Goal: Task Accomplishment & Management: Manage account settings

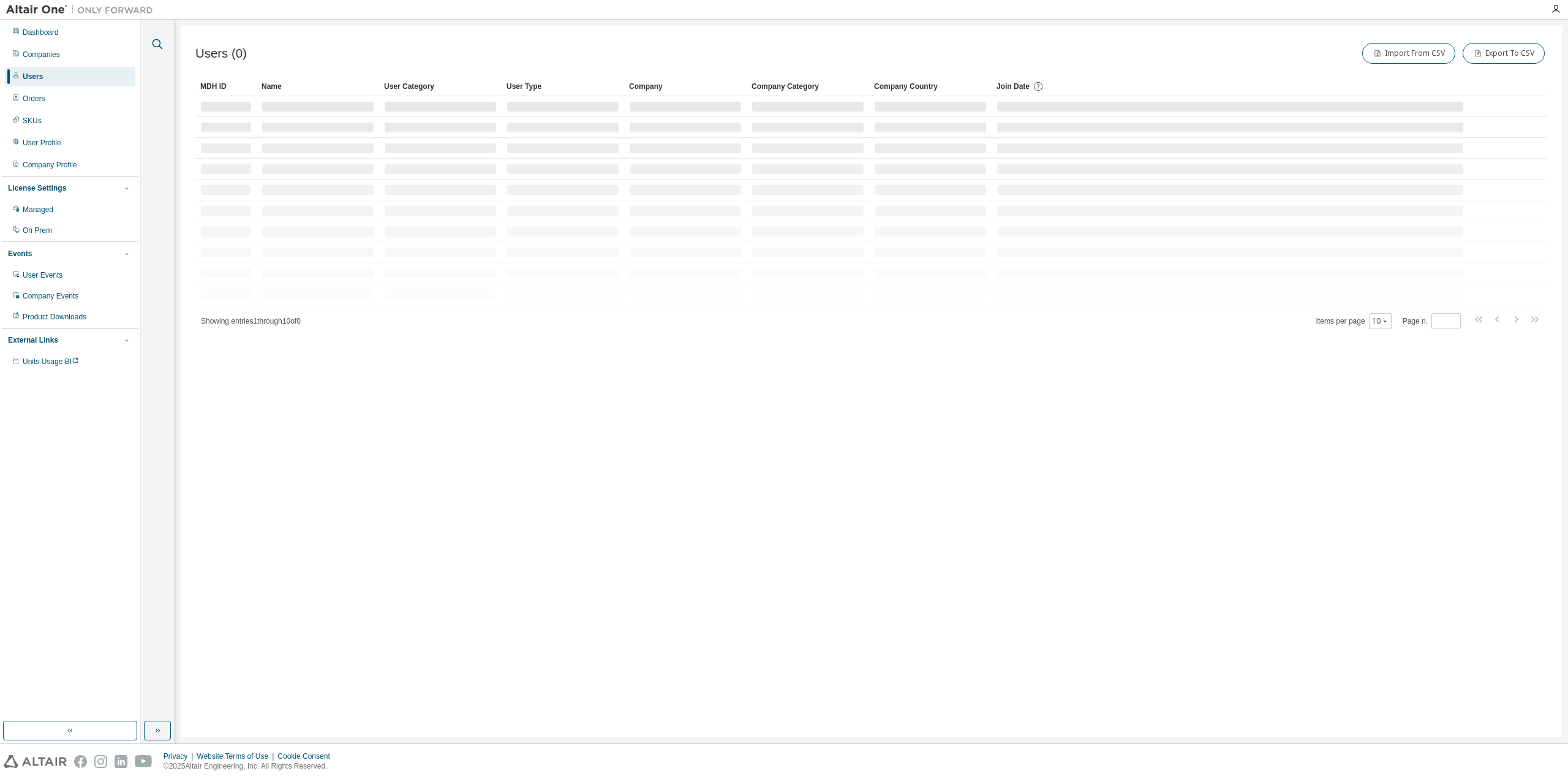
click at [155, 45] on icon "button" at bounding box center [157, 44] width 15 height 15
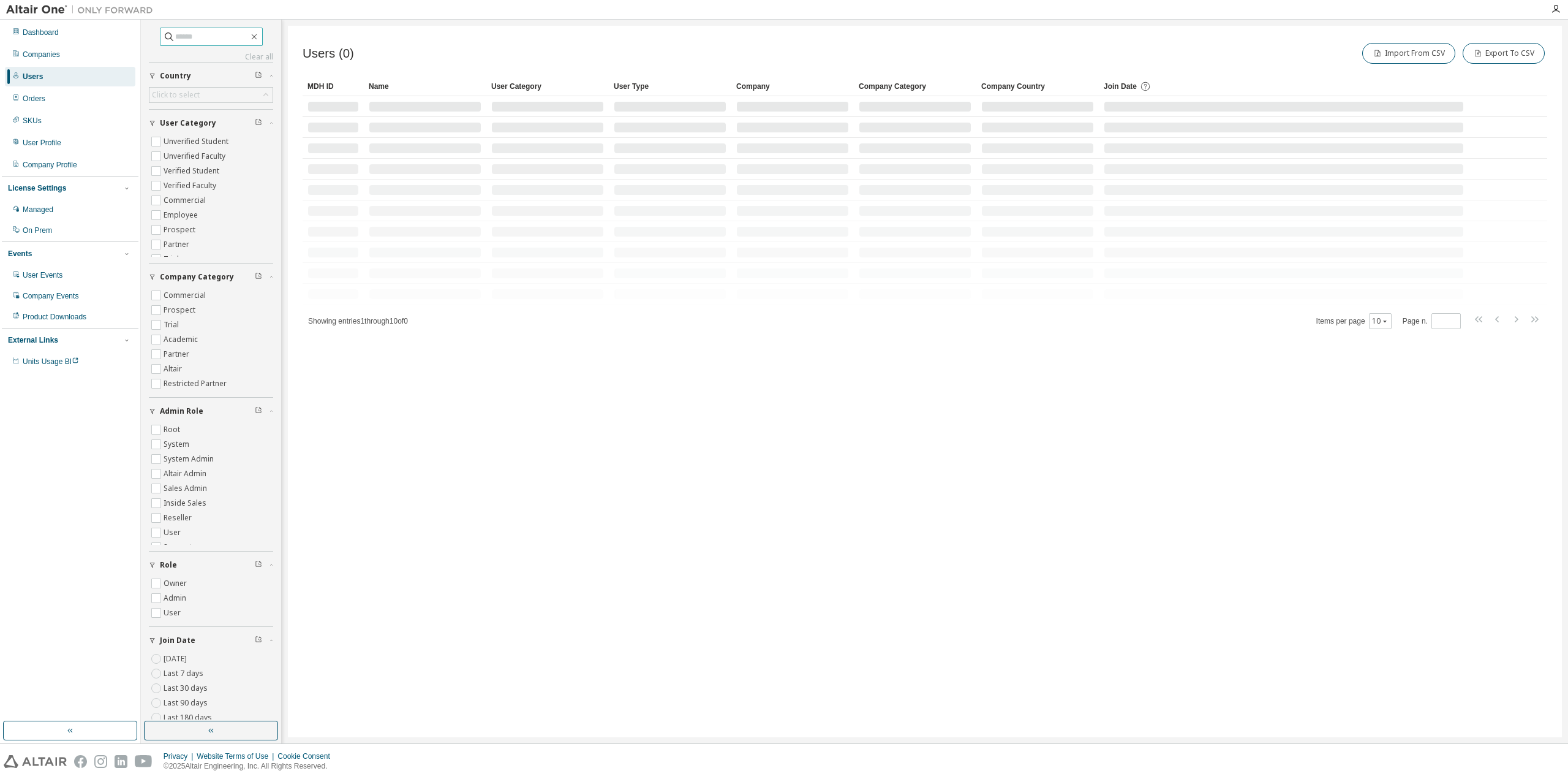
click at [222, 38] on input "text" at bounding box center [212, 37] width 73 height 12
paste input "**********"
type input "**********"
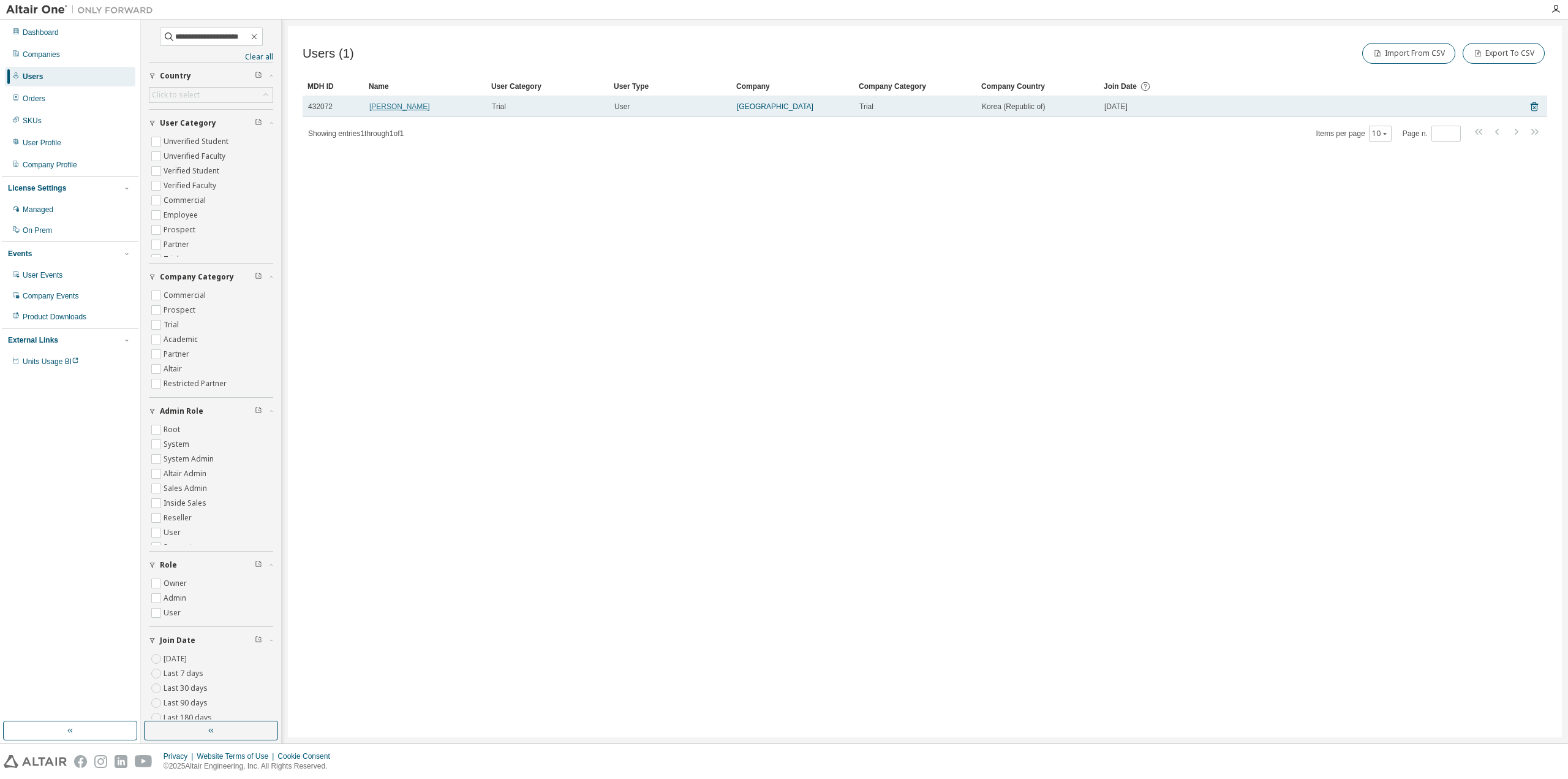
click at [402, 105] on link "Kwanseok Lee" at bounding box center [399, 106] width 60 height 9
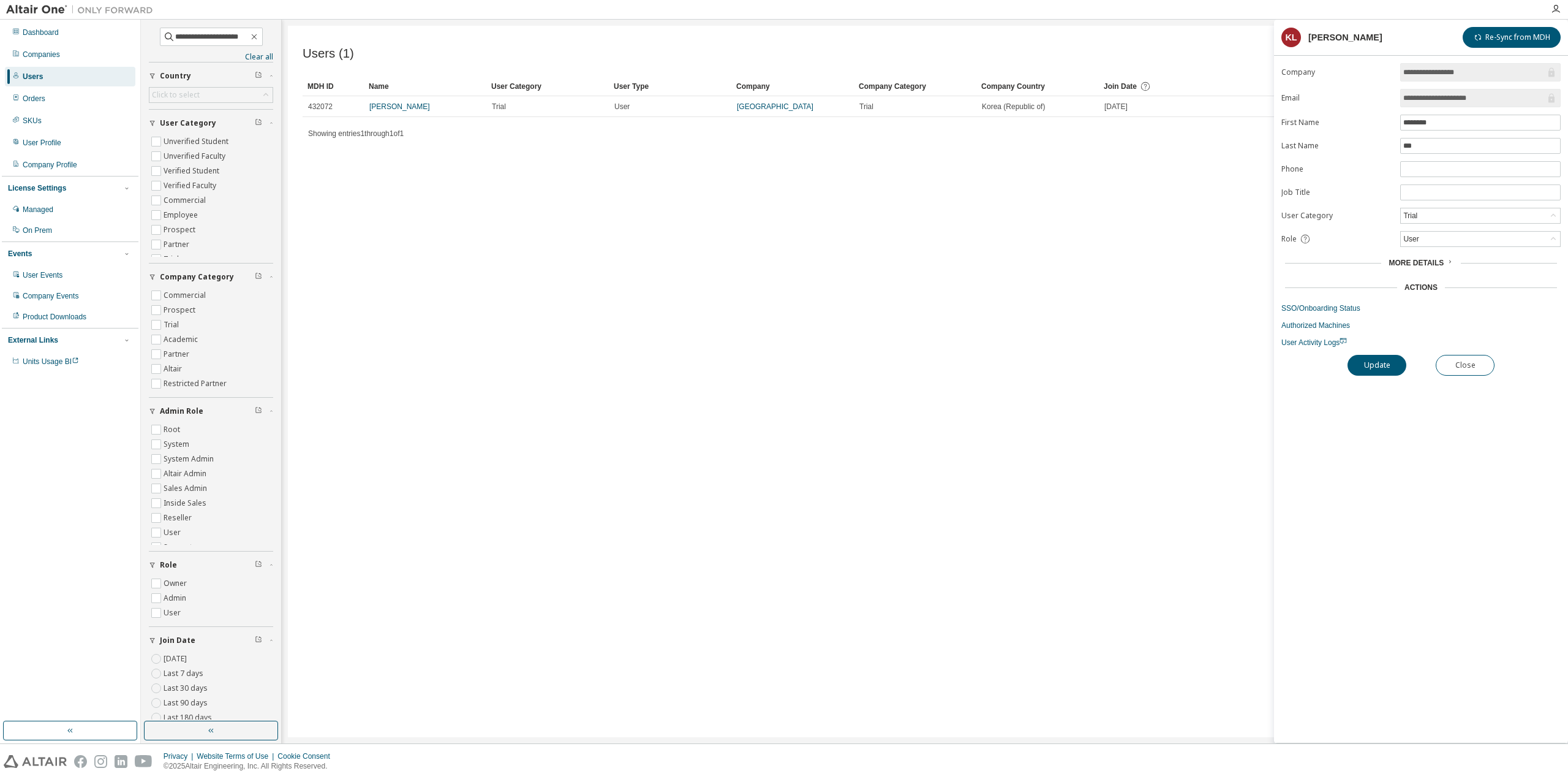
click at [770, 231] on div "Users (1) Import From CSV Export To CSV Clear Load Save Save As Field Operator …" at bounding box center [925, 381] width 1274 height 712
click at [780, 105] on link "Anyang University" at bounding box center [775, 106] width 76 height 9
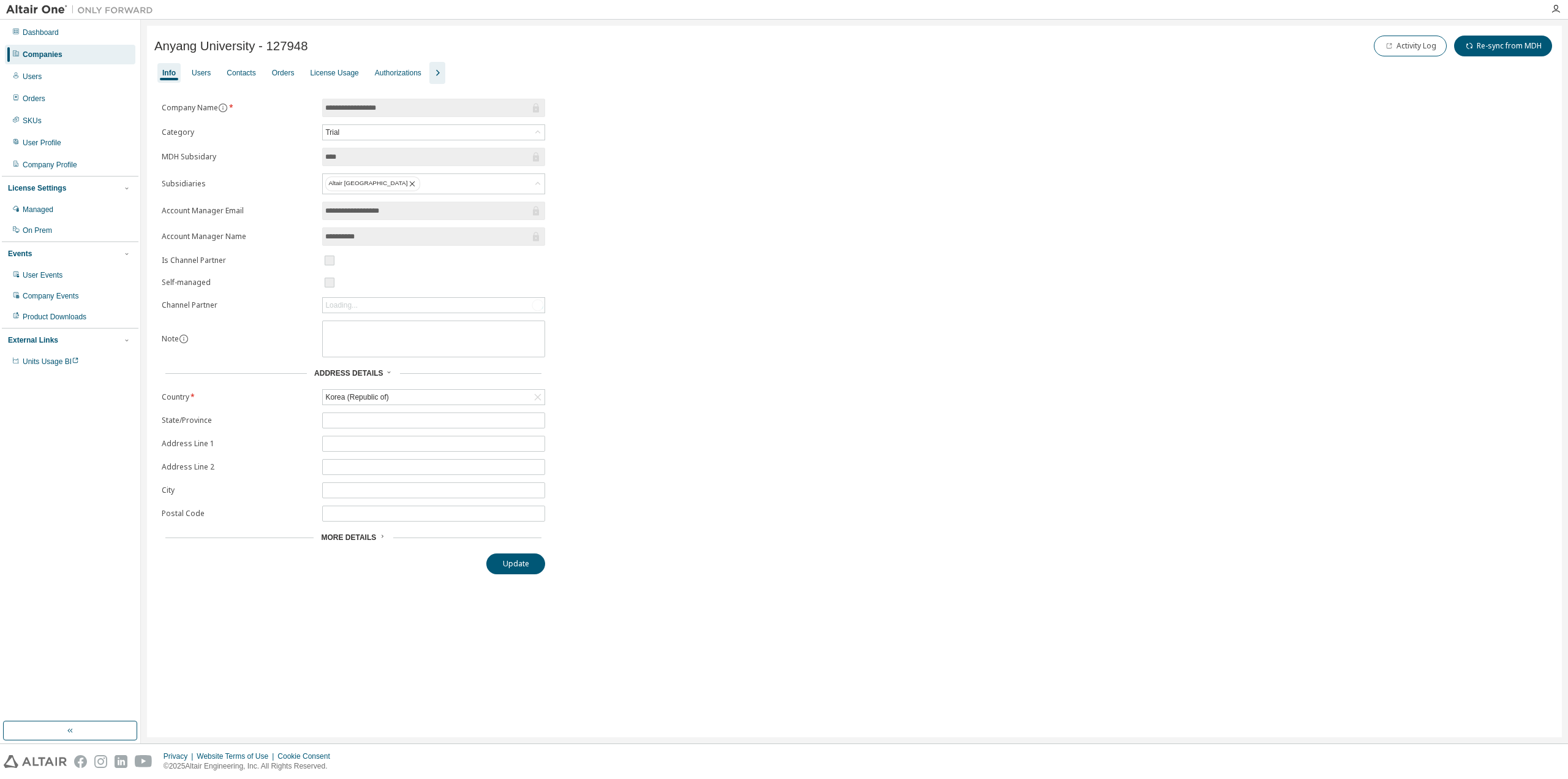
click at [436, 71] on icon "button" at bounding box center [437, 72] width 15 height 15
click at [504, 73] on div "Groups" at bounding box center [515, 73] width 24 height 10
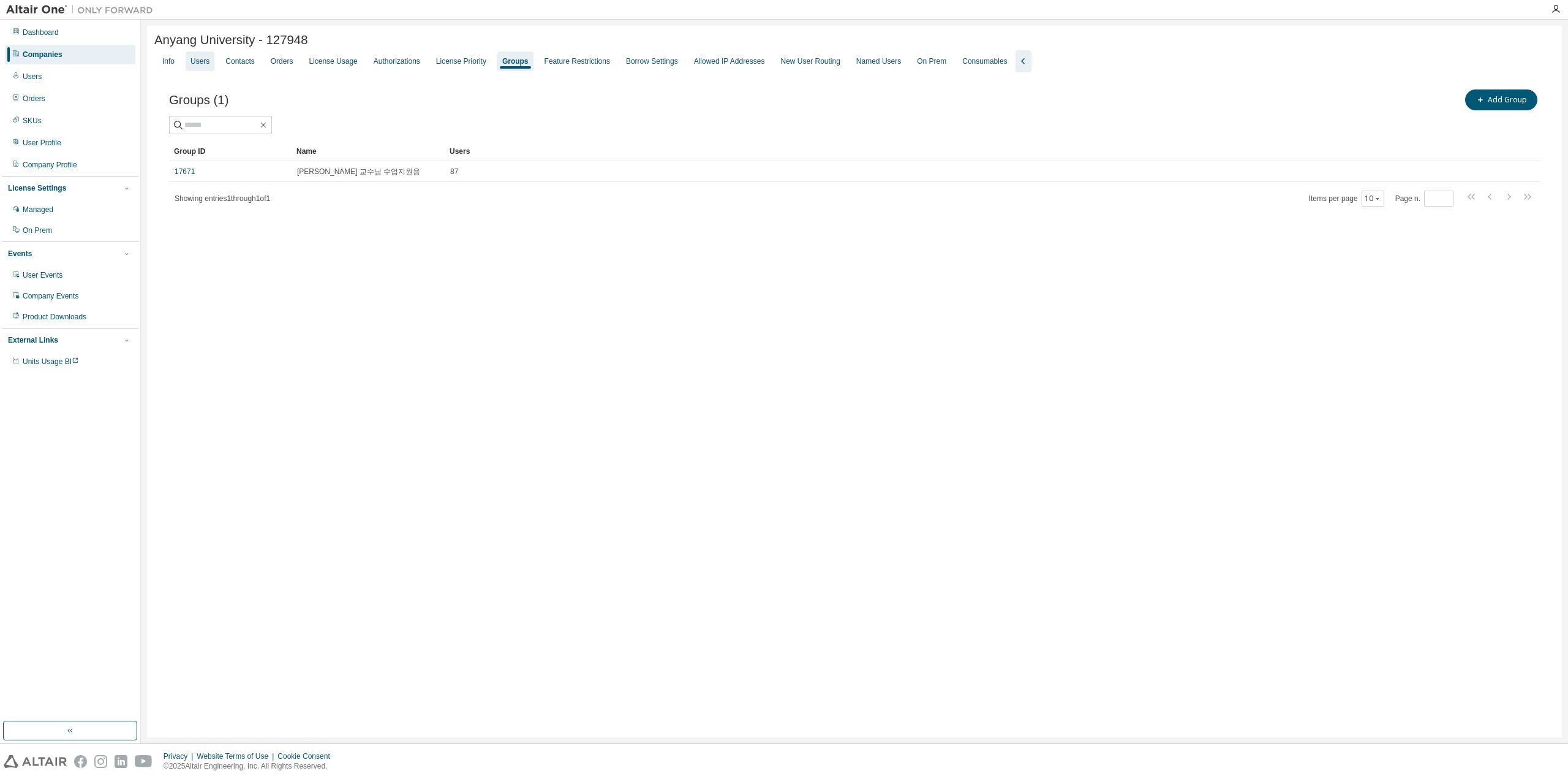
click at [207, 64] on div "Users" at bounding box center [200, 61] width 19 height 10
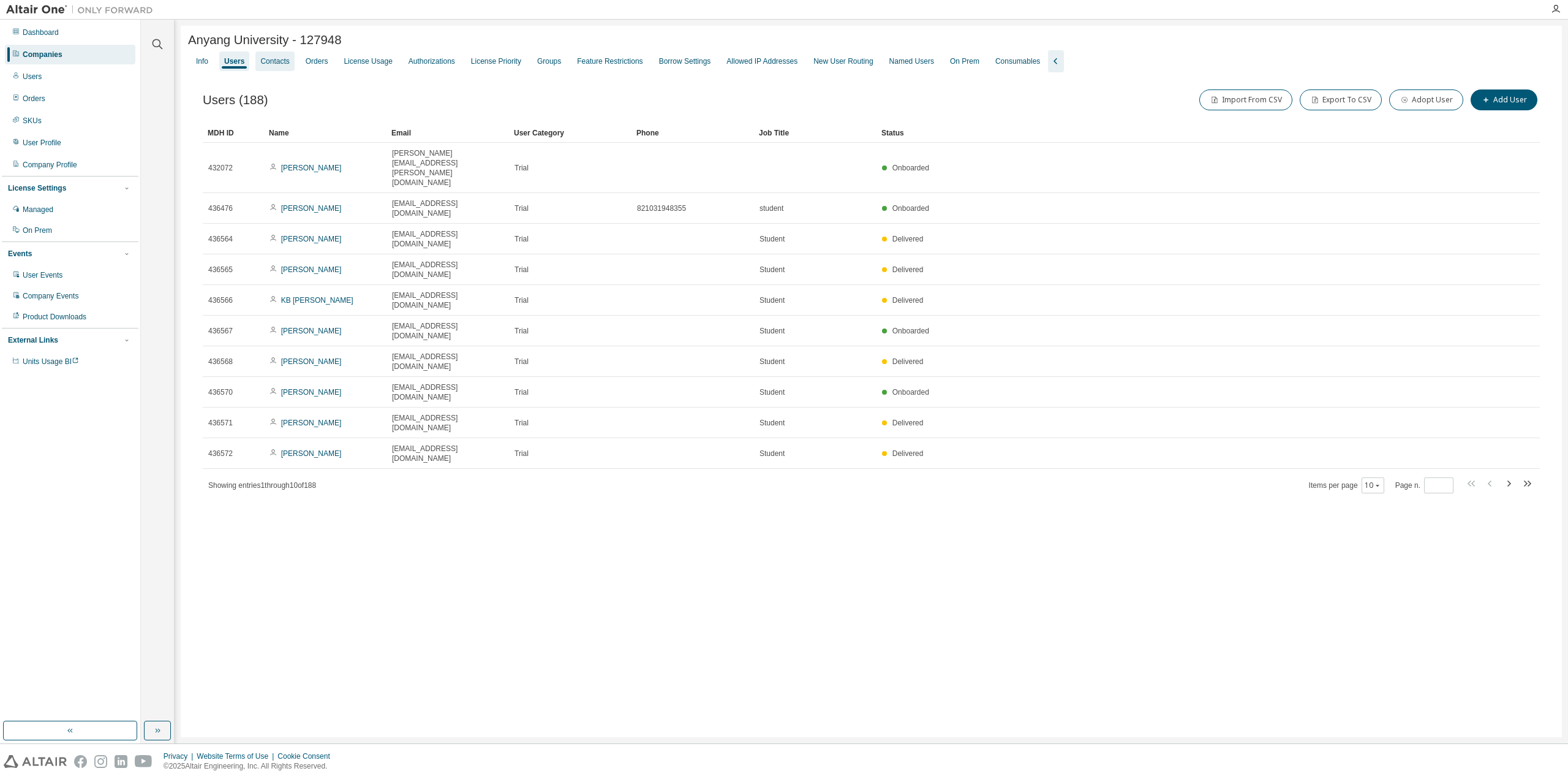
click at [257, 64] on div "Contacts" at bounding box center [274, 61] width 39 height 20
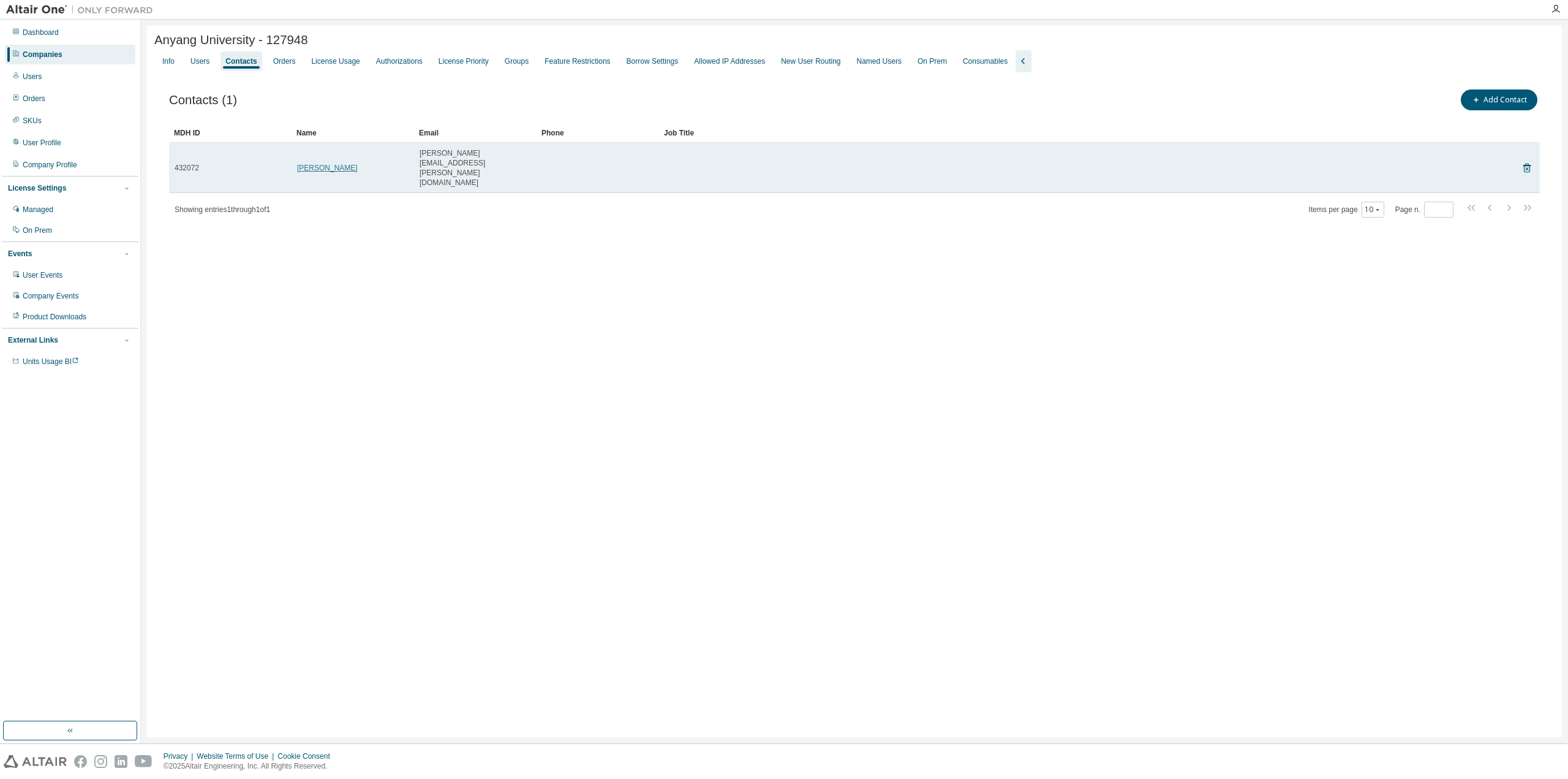
click at [310, 163] on link "Kwanseok Lee" at bounding box center [326, 167] width 60 height 9
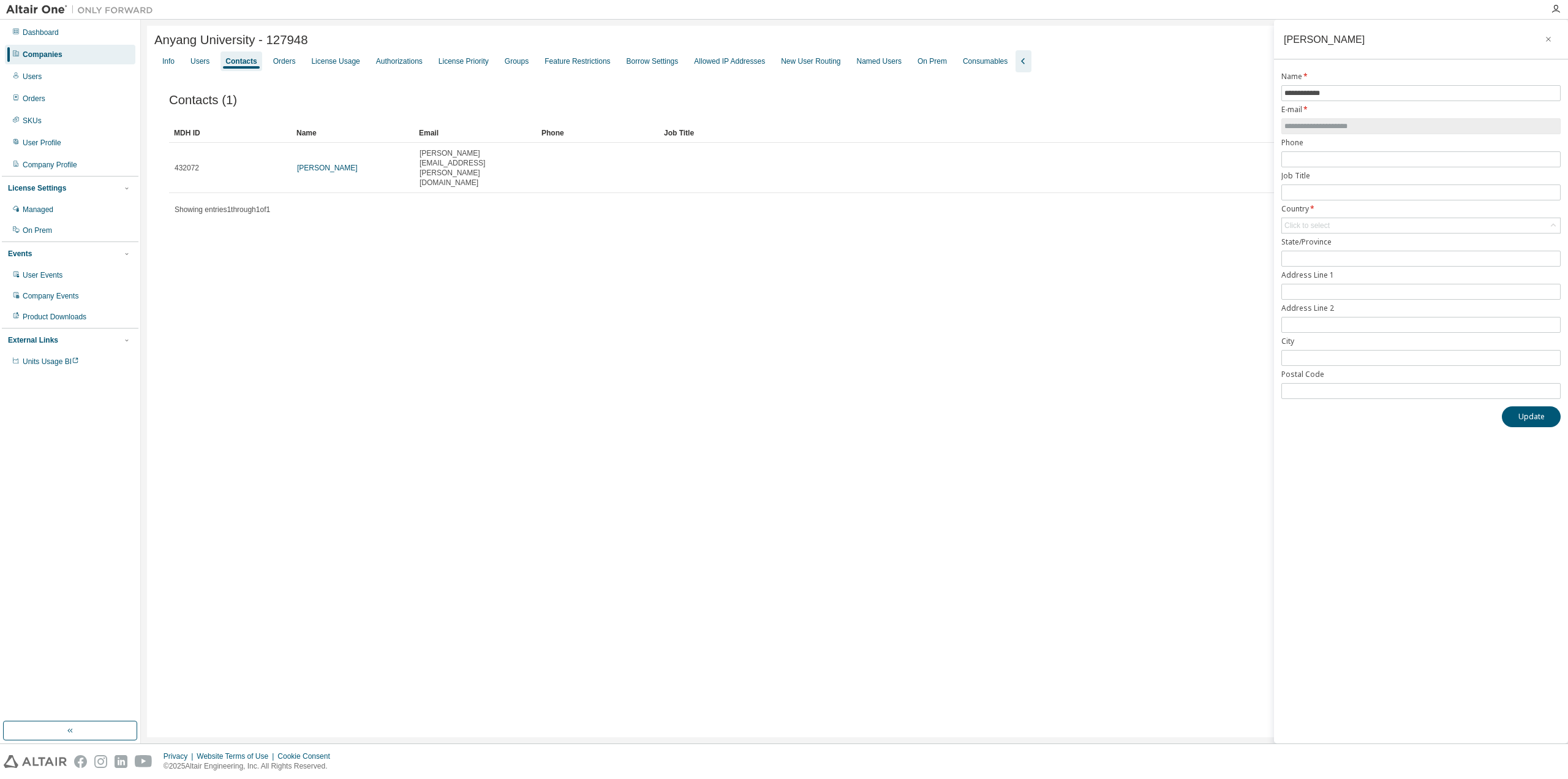
click at [741, 233] on div "Anyang University - 127948 Clear Load Save Save As Field Operator Value Select …" at bounding box center [855, 381] width 1415 height 712
click at [508, 66] on div "Groups" at bounding box center [516, 61] width 24 height 10
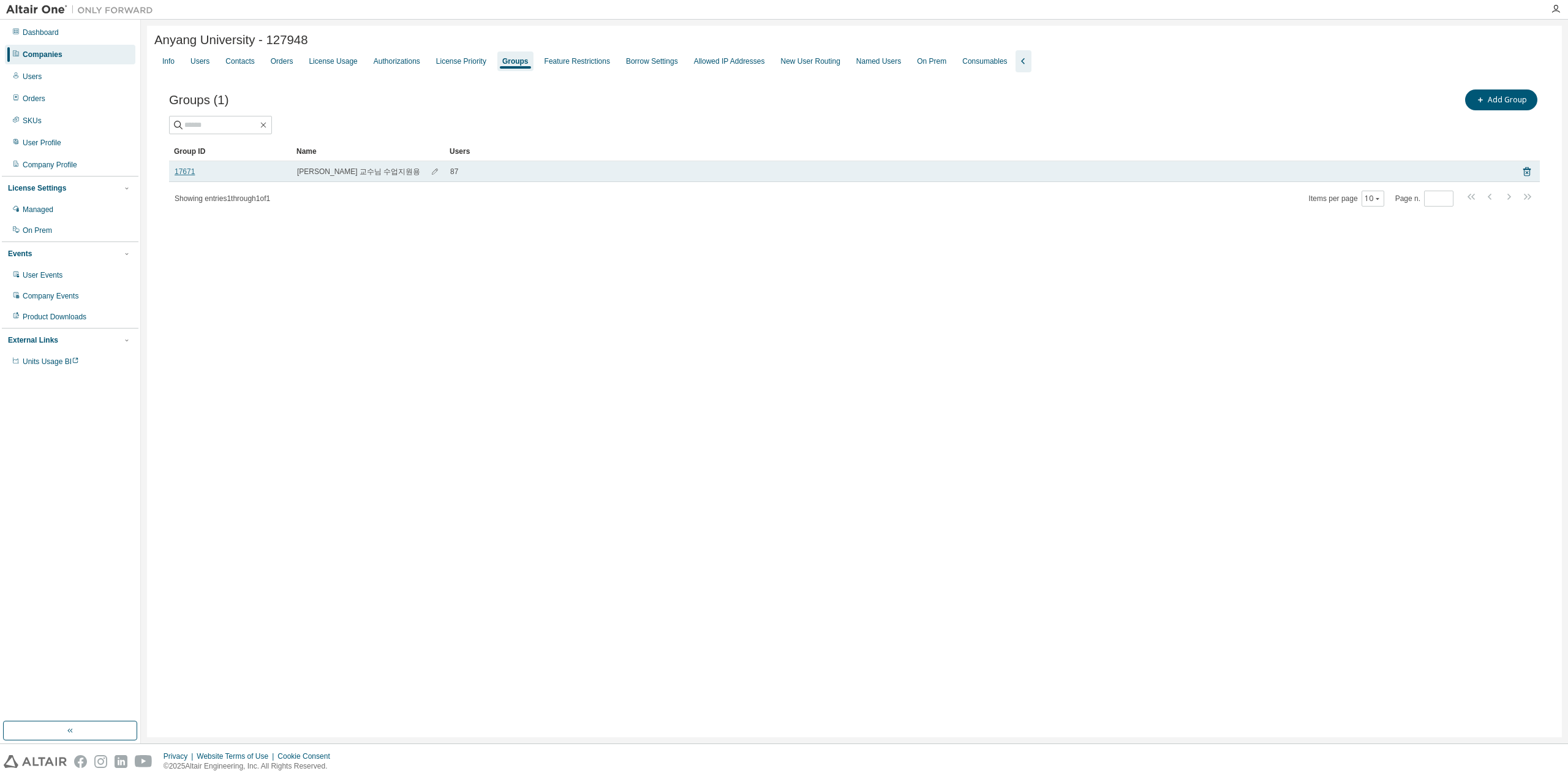
click at [183, 171] on link "17671" at bounding box center [184, 171] width 20 height 10
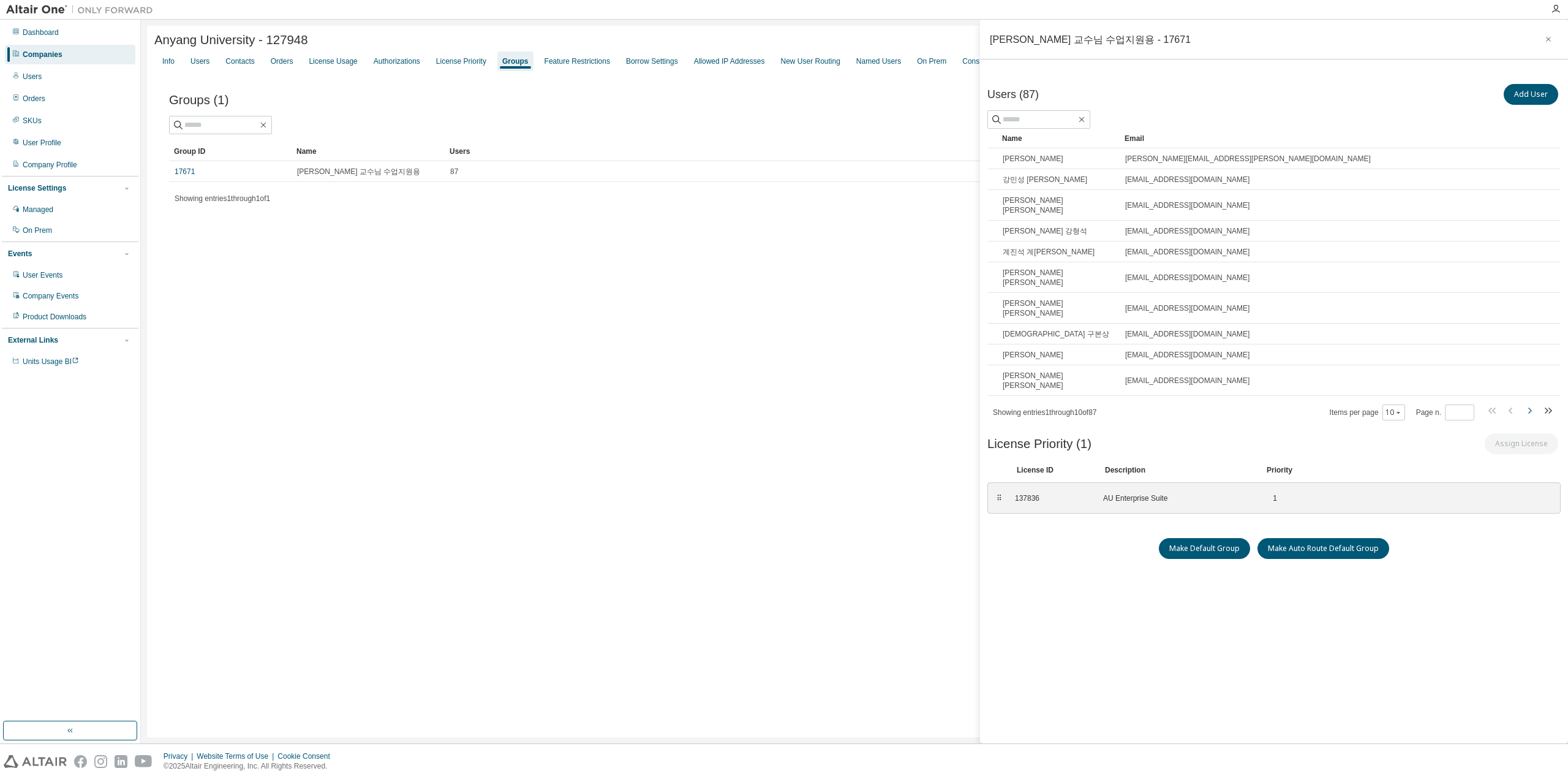
click at [1530, 403] on icon "button" at bounding box center [1529, 410] width 15 height 15
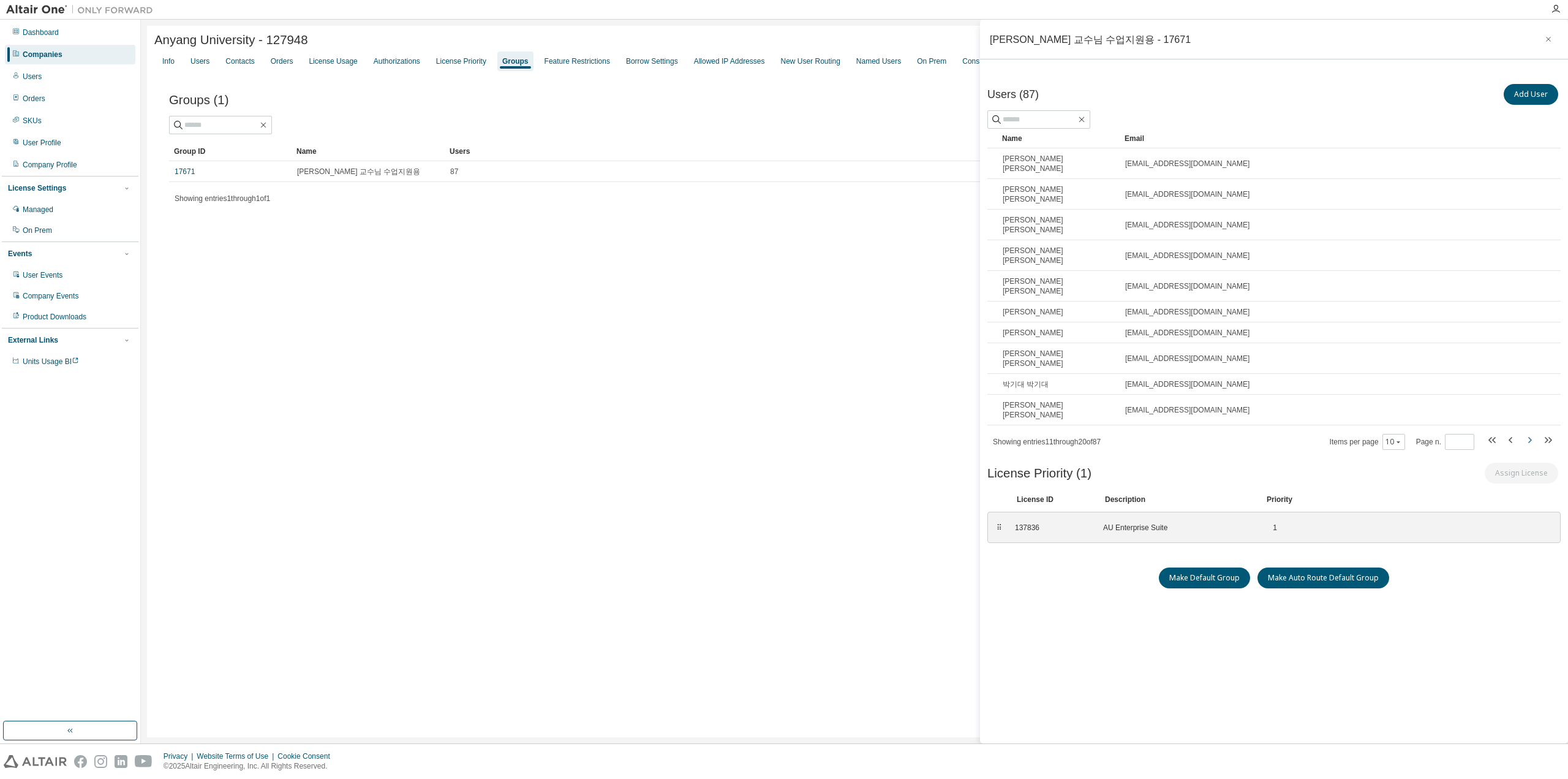
click at [1526, 433] on icon "button" at bounding box center [1529, 439] width 15 height 15
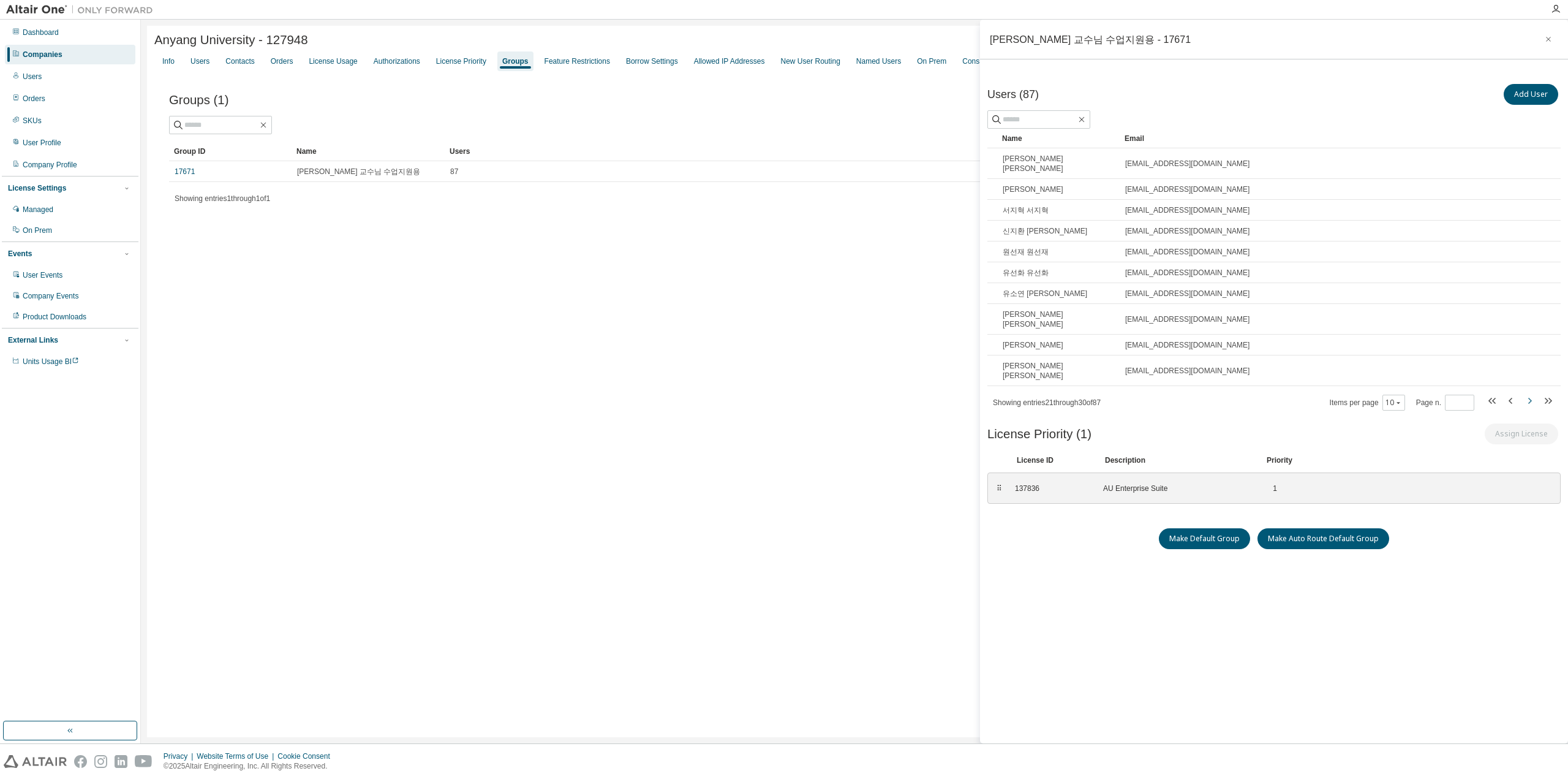
click at [1526, 394] on icon "button" at bounding box center [1529, 401] width 15 height 15
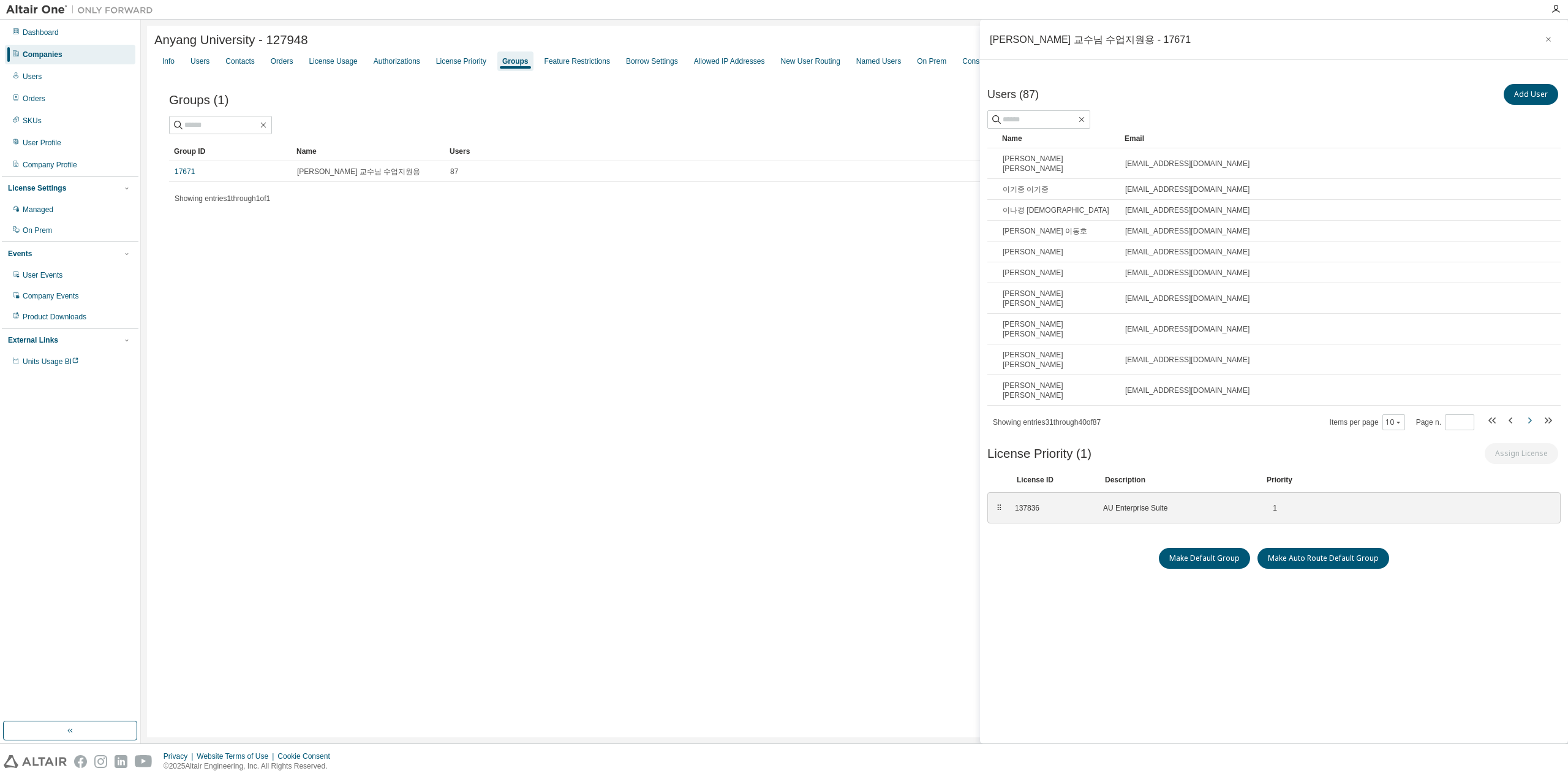
click at [1526, 413] on icon "button" at bounding box center [1529, 420] width 15 height 15
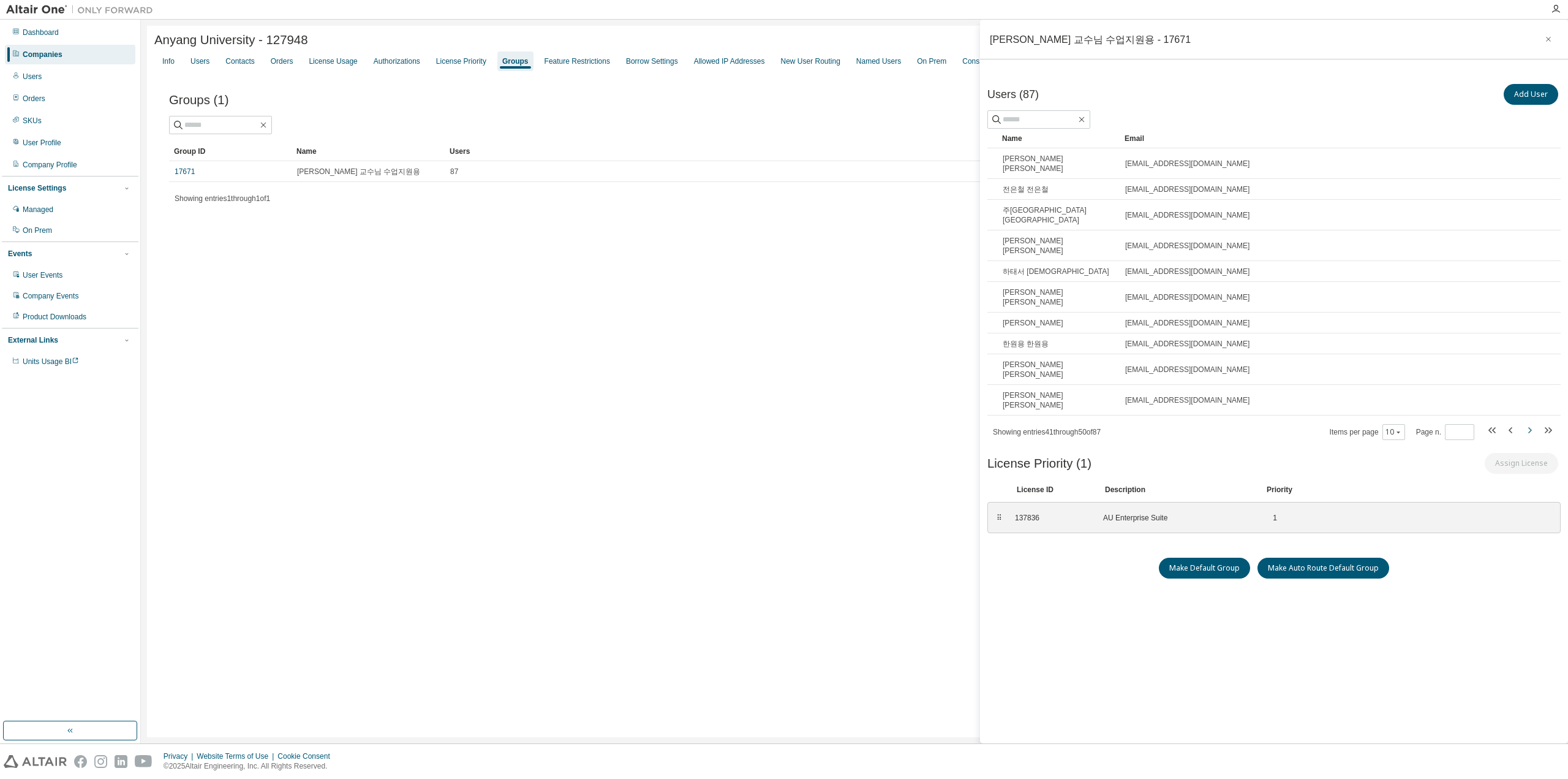
click at [1530, 423] on icon "button" at bounding box center [1529, 430] width 15 height 15
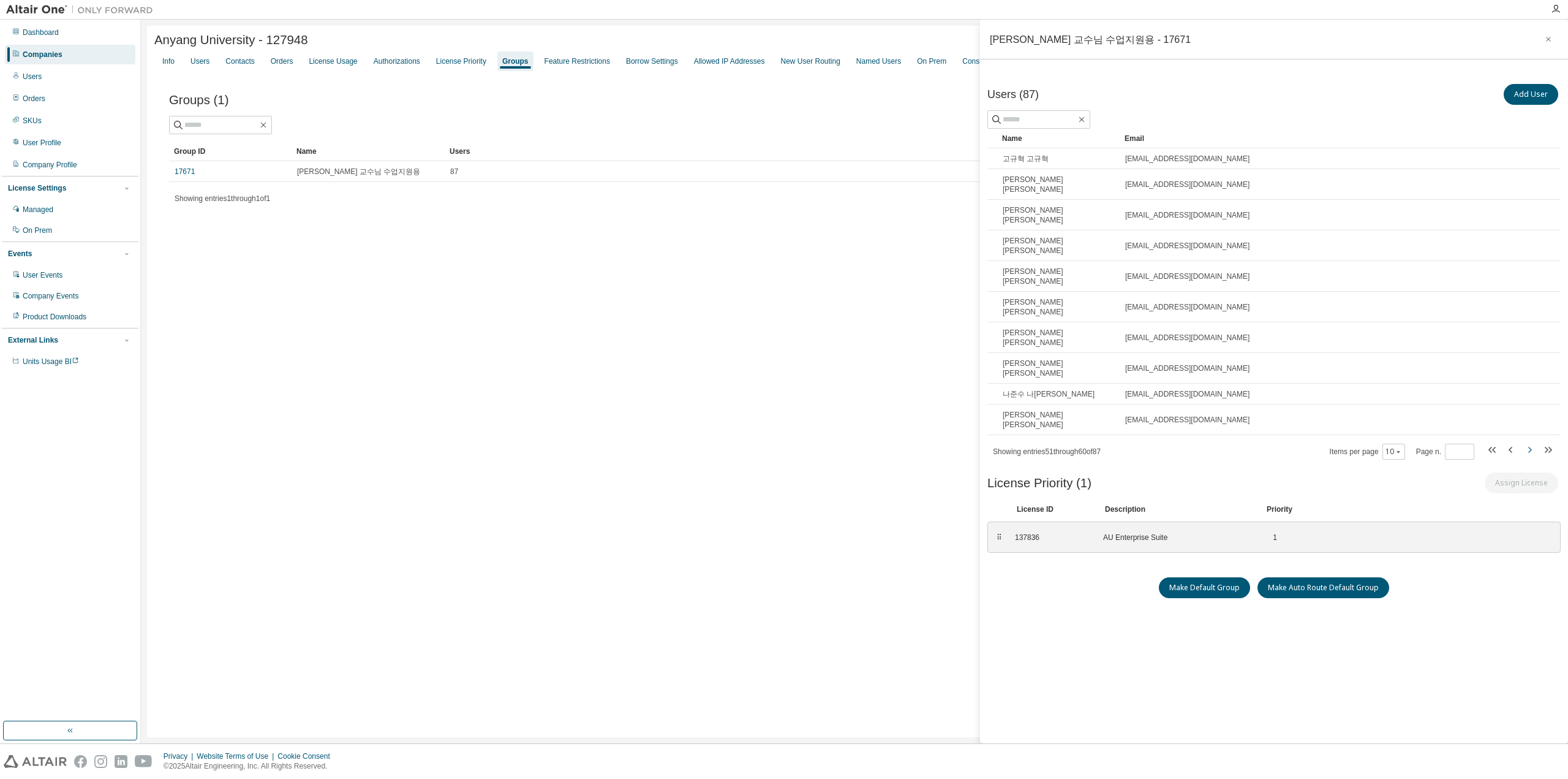
click at [1530, 442] on icon "button" at bounding box center [1529, 449] width 15 height 15
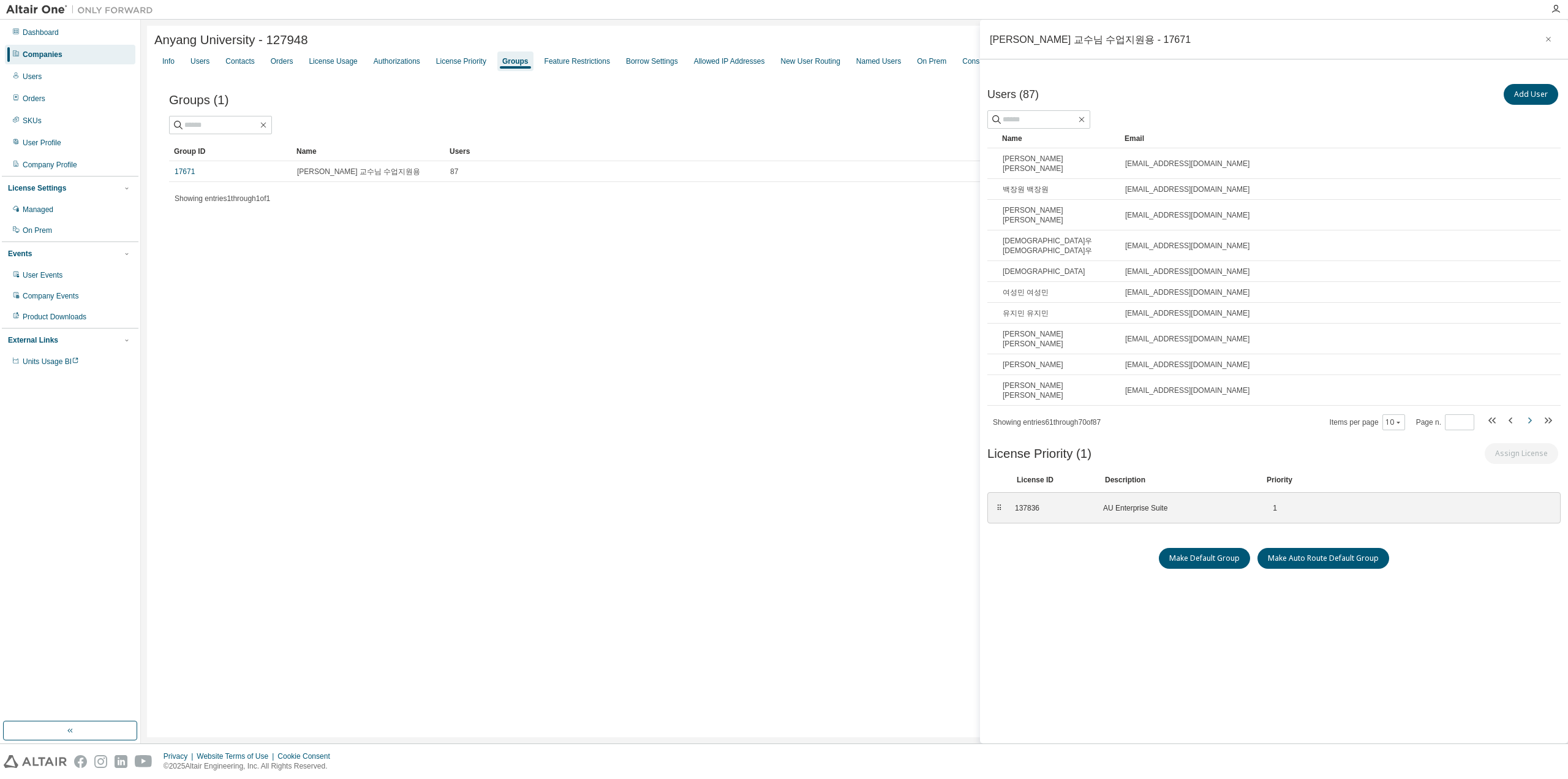
click at [1530, 413] on icon "button" at bounding box center [1529, 420] width 15 height 15
type input "*"
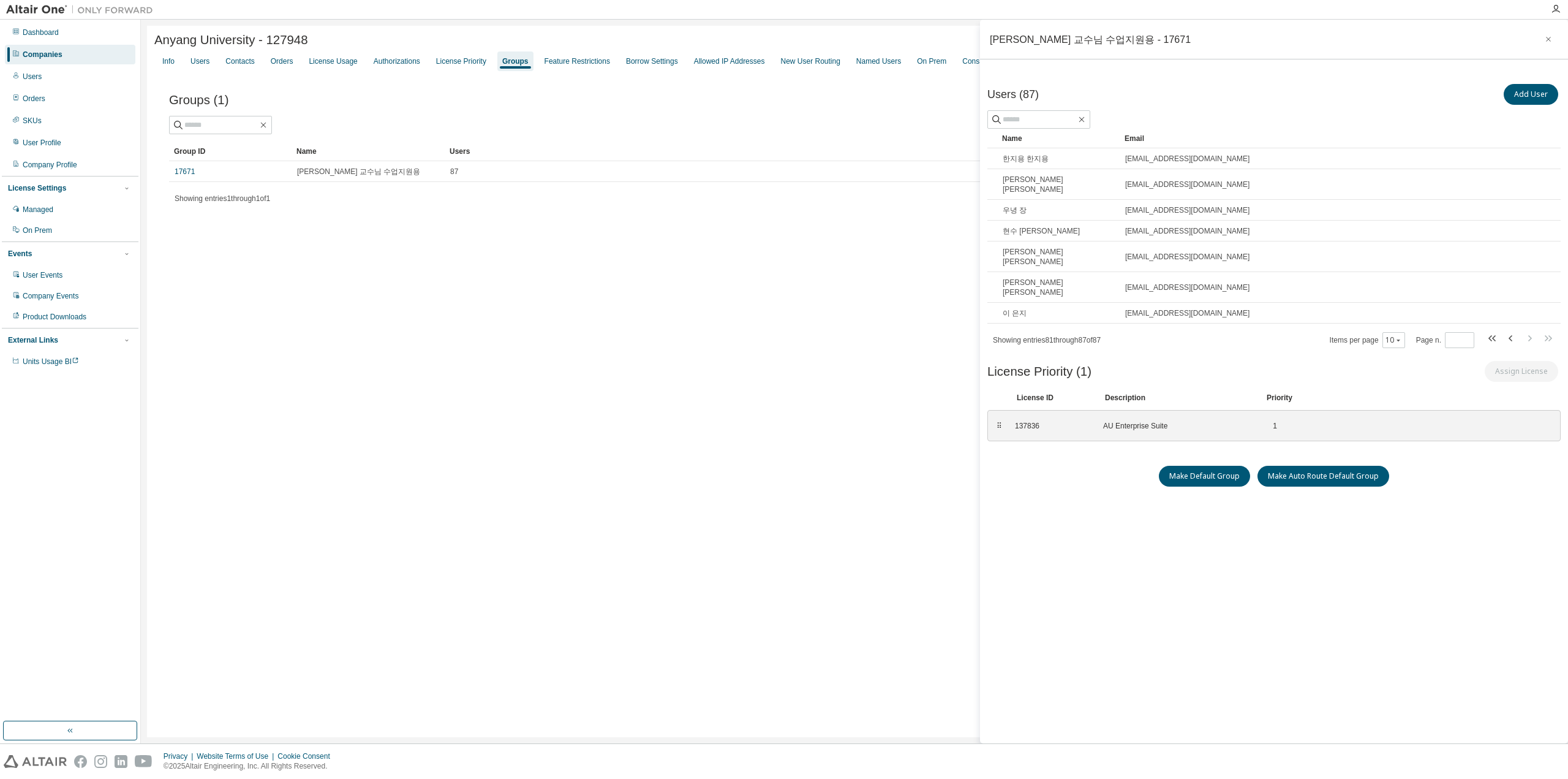
click at [1530, 387] on div "License ID Description Priority" at bounding box center [1274, 397] width 574 height 20
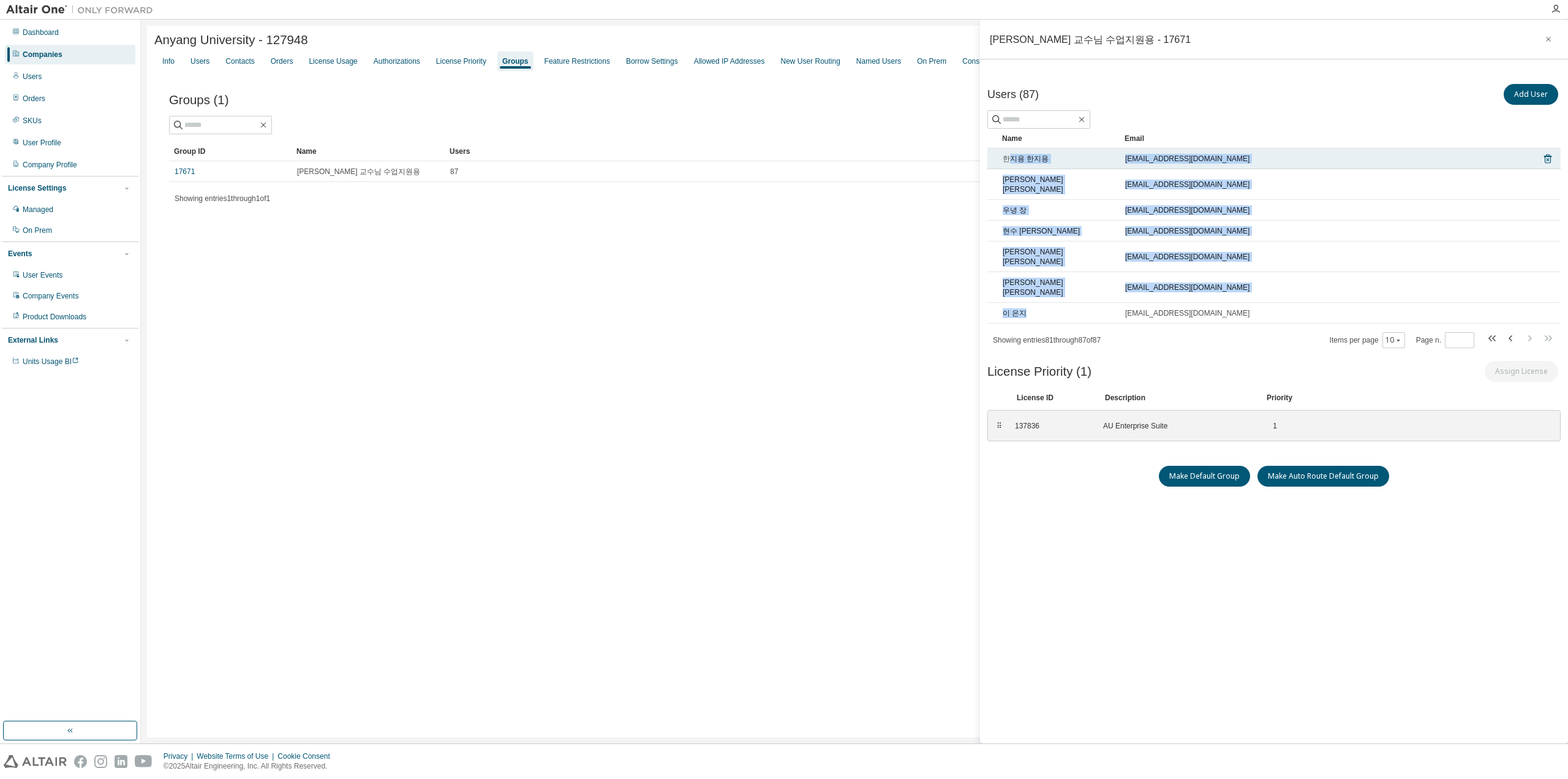
drag, startPoint x: 1032, startPoint y: 287, endPoint x: 1008, endPoint y: 159, distance: 130.2
click at [1008, 163] on tbody "한지용 한지용 han020410@naver.com 허찬영 허찬영 leohcy@naver.com 우녕 장 jangwn4266@naver.com …" at bounding box center [1274, 236] width 574 height 175
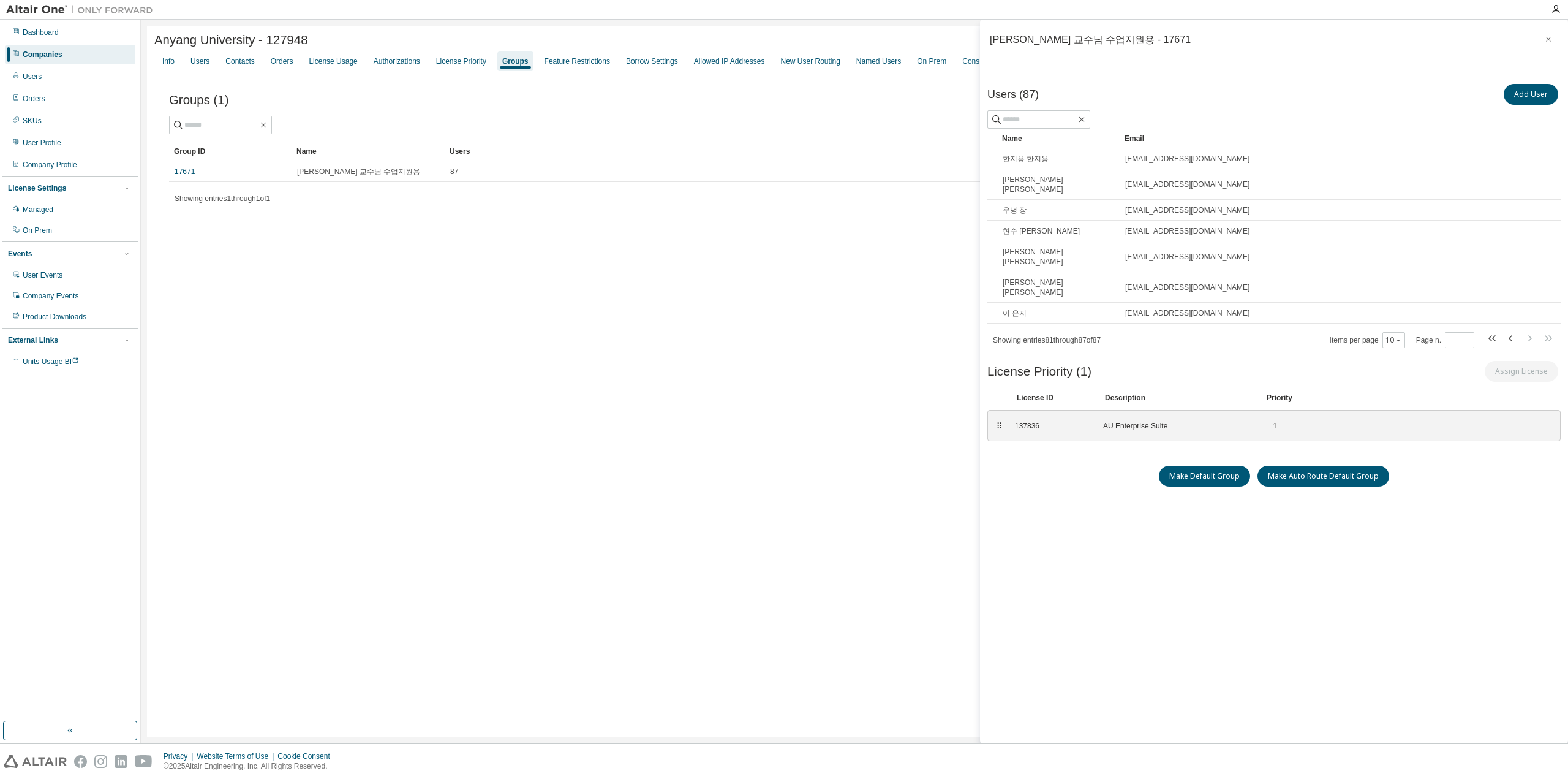
click at [1315, 94] on div "Add User" at bounding box center [1418, 94] width 287 height 26
click at [187, 175] on link "17671" at bounding box center [184, 171] width 20 height 10
click at [201, 64] on div "Users" at bounding box center [200, 61] width 19 height 10
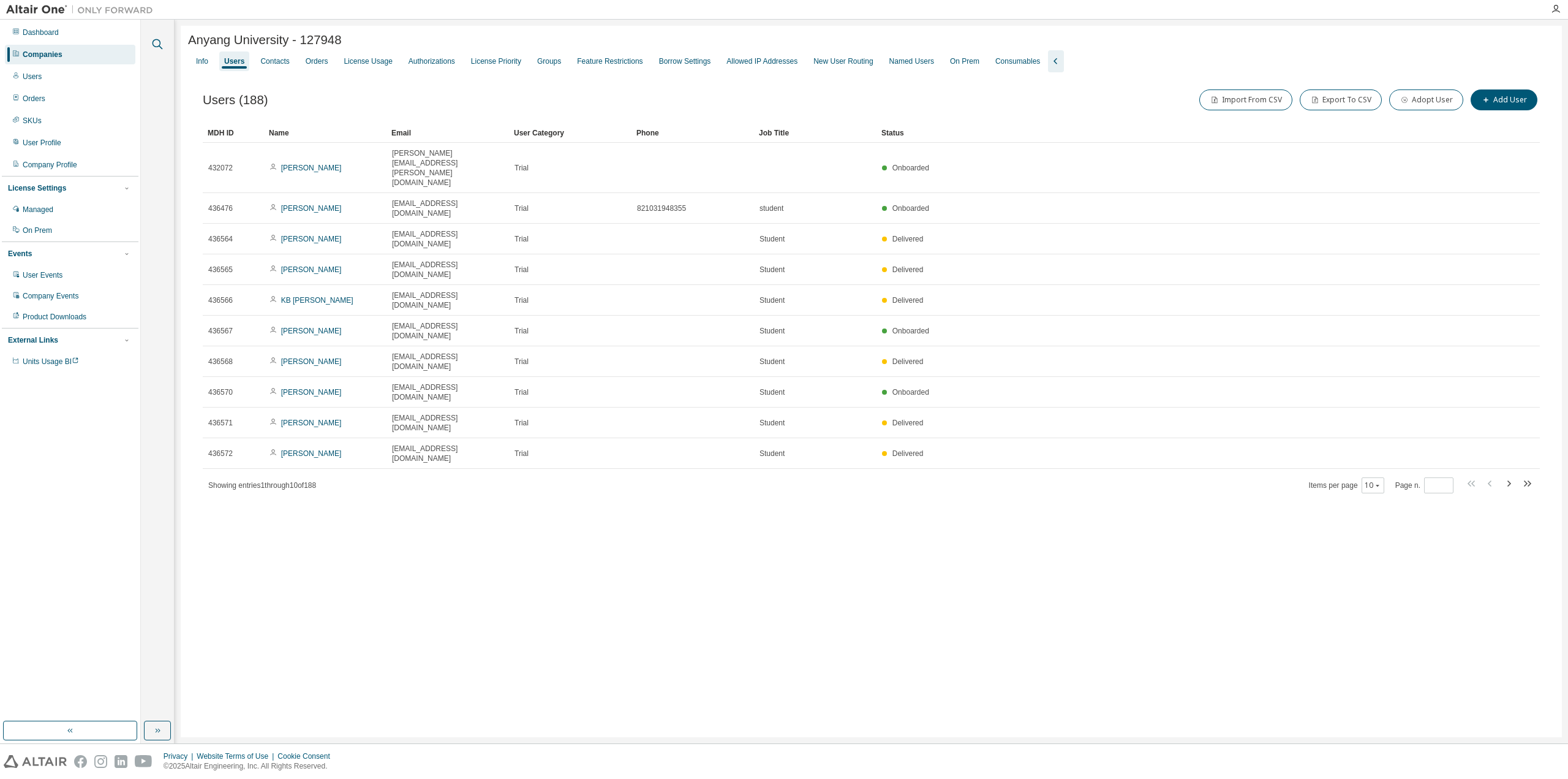
click at [157, 43] on icon "button" at bounding box center [157, 44] width 15 height 15
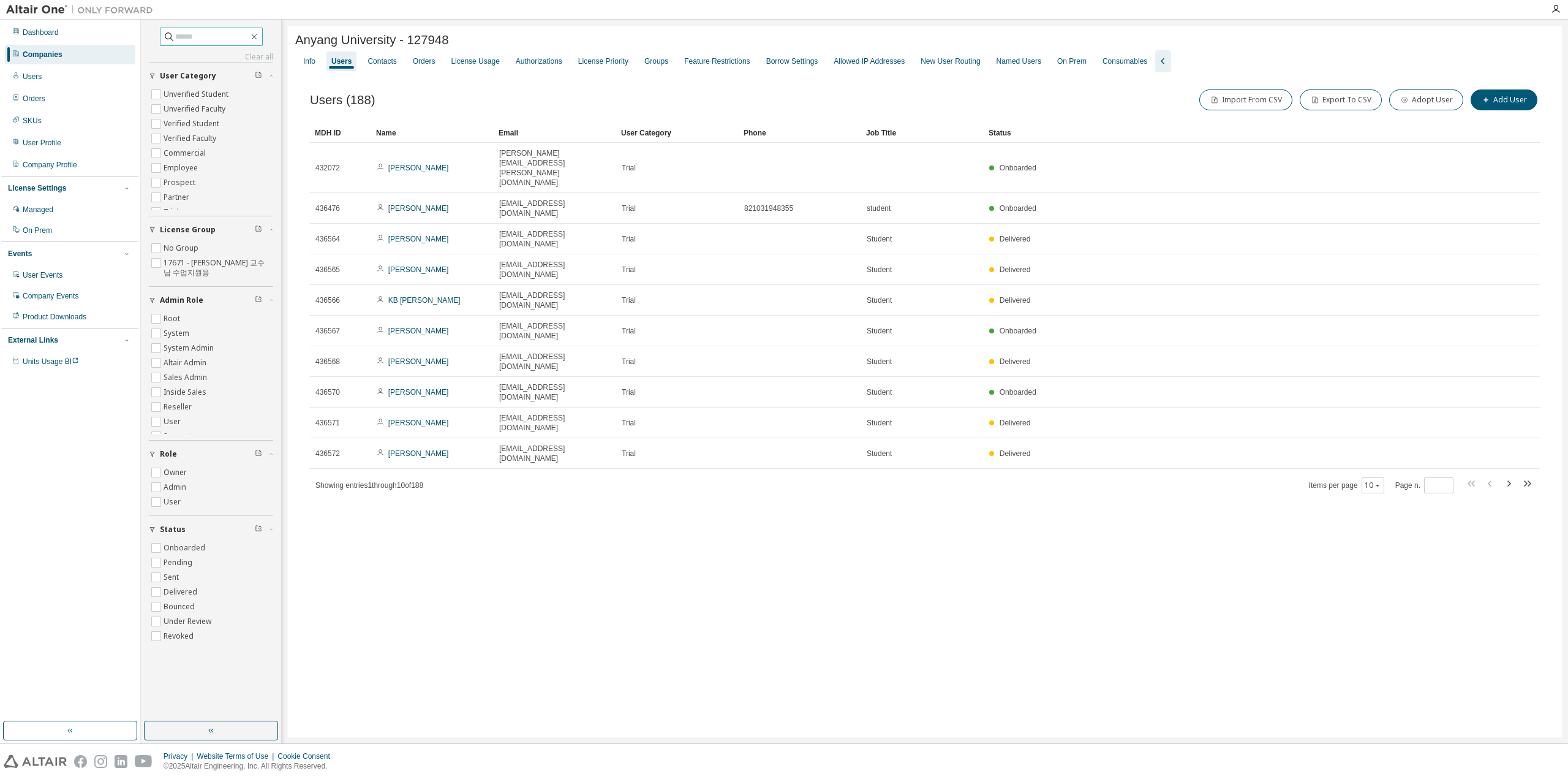
click at [180, 41] on input "text" at bounding box center [212, 37] width 73 height 12
paste input "**********"
type input "**********"
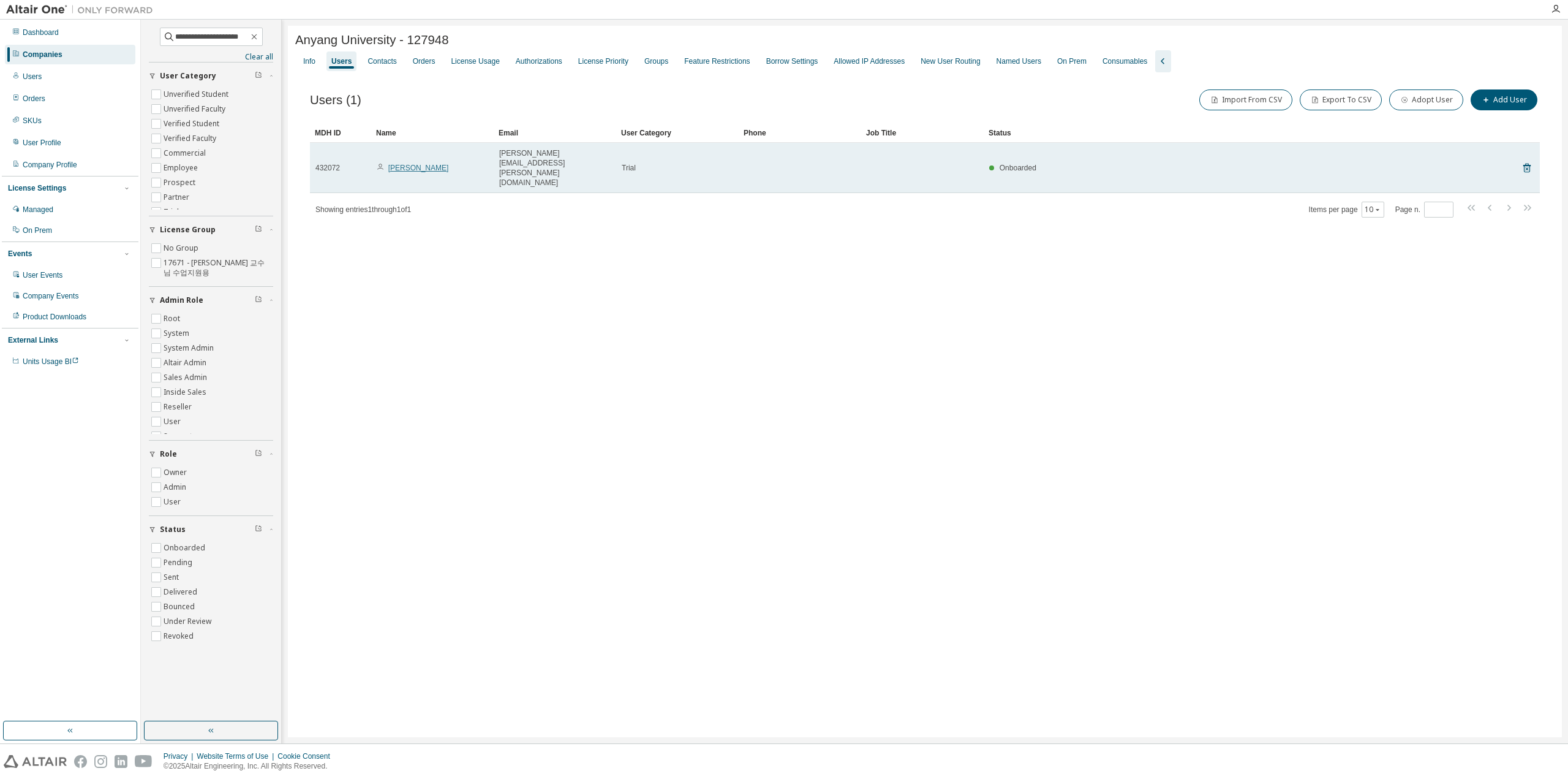
click at [418, 163] on link "Kwanseok Lee" at bounding box center [418, 167] width 60 height 9
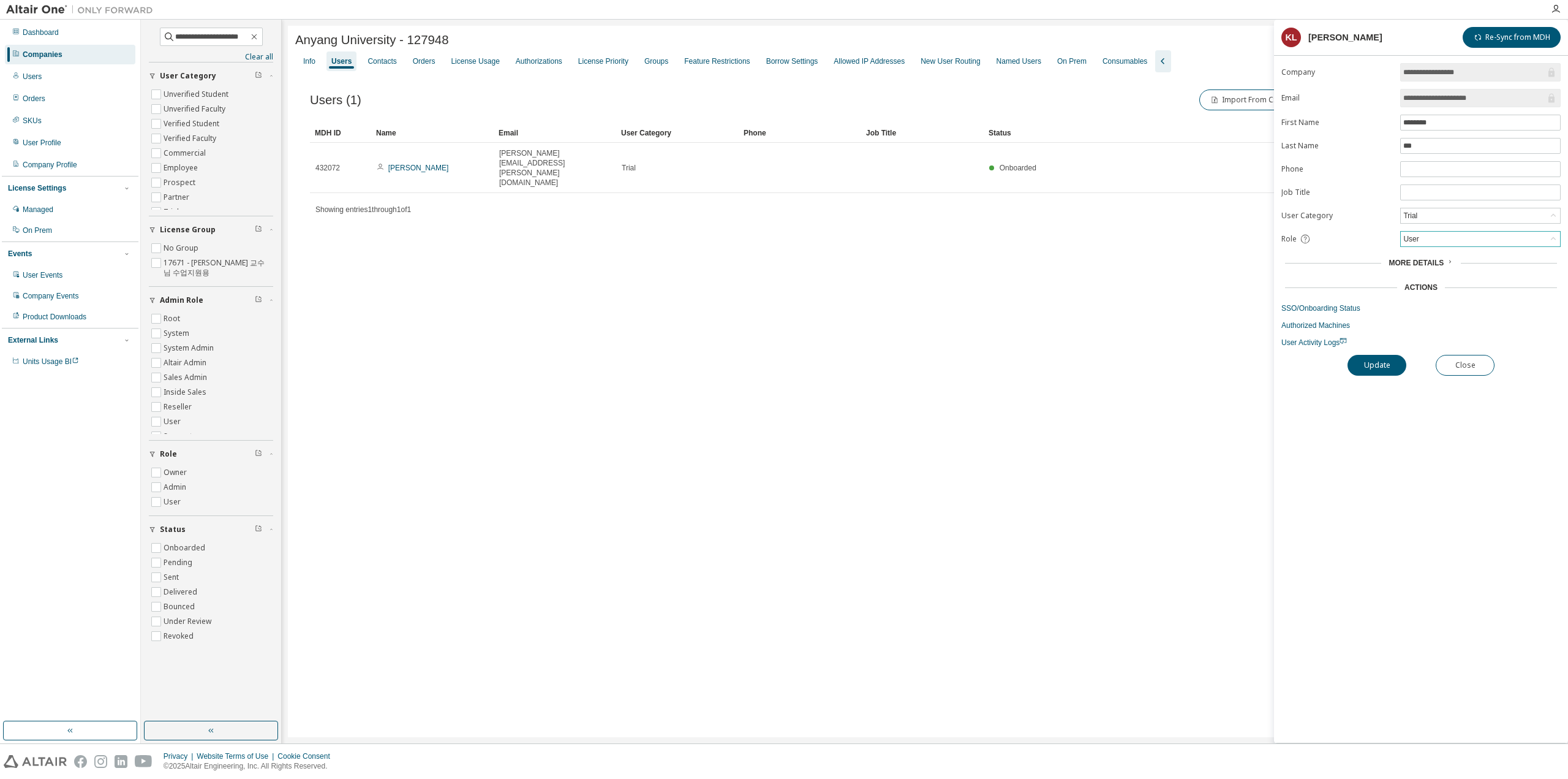
click at [1468, 232] on div "User" at bounding box center [1480, 239] width 159 height 15
click at [1430, 249] on li "Admin" at bounding box center [1480, 251] width 157 height 16
click at [1515, 268] on form "**********" at bounding box center [1421, 205] width 279 height 284
click at [1389, 363] on button "Update" at bounding box center [1376, 364] width 58 height 21
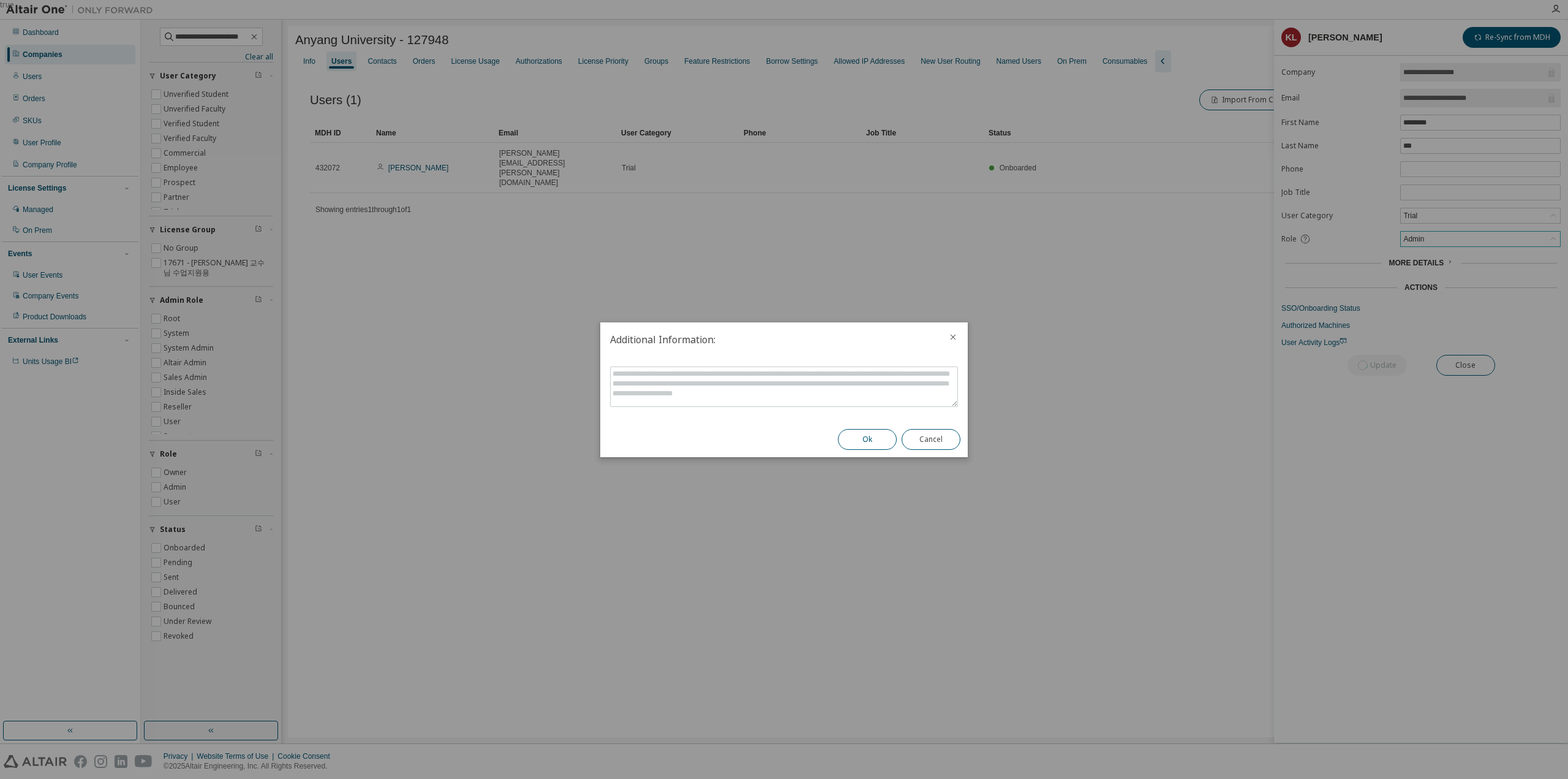
click at [870, 436] on button "Ok" at bounding box center [867, 438] width 58 height 21
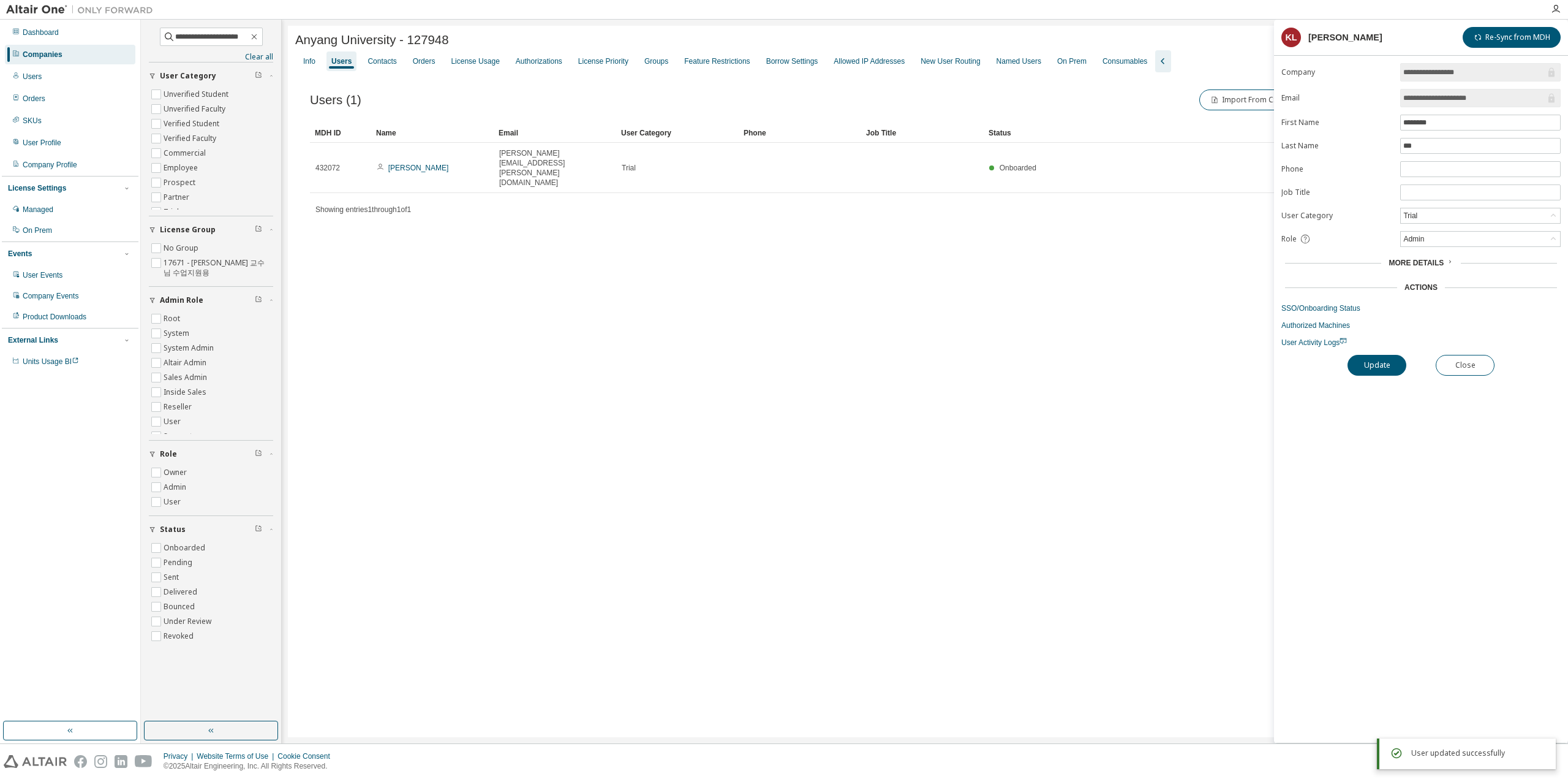
click at [1336, 659] on div "**********" at bounding box center [1421, 403] width 294 height 680
click at [1480, 354] on button "Close" at bounding box center [1464, 364] width 58 height 21
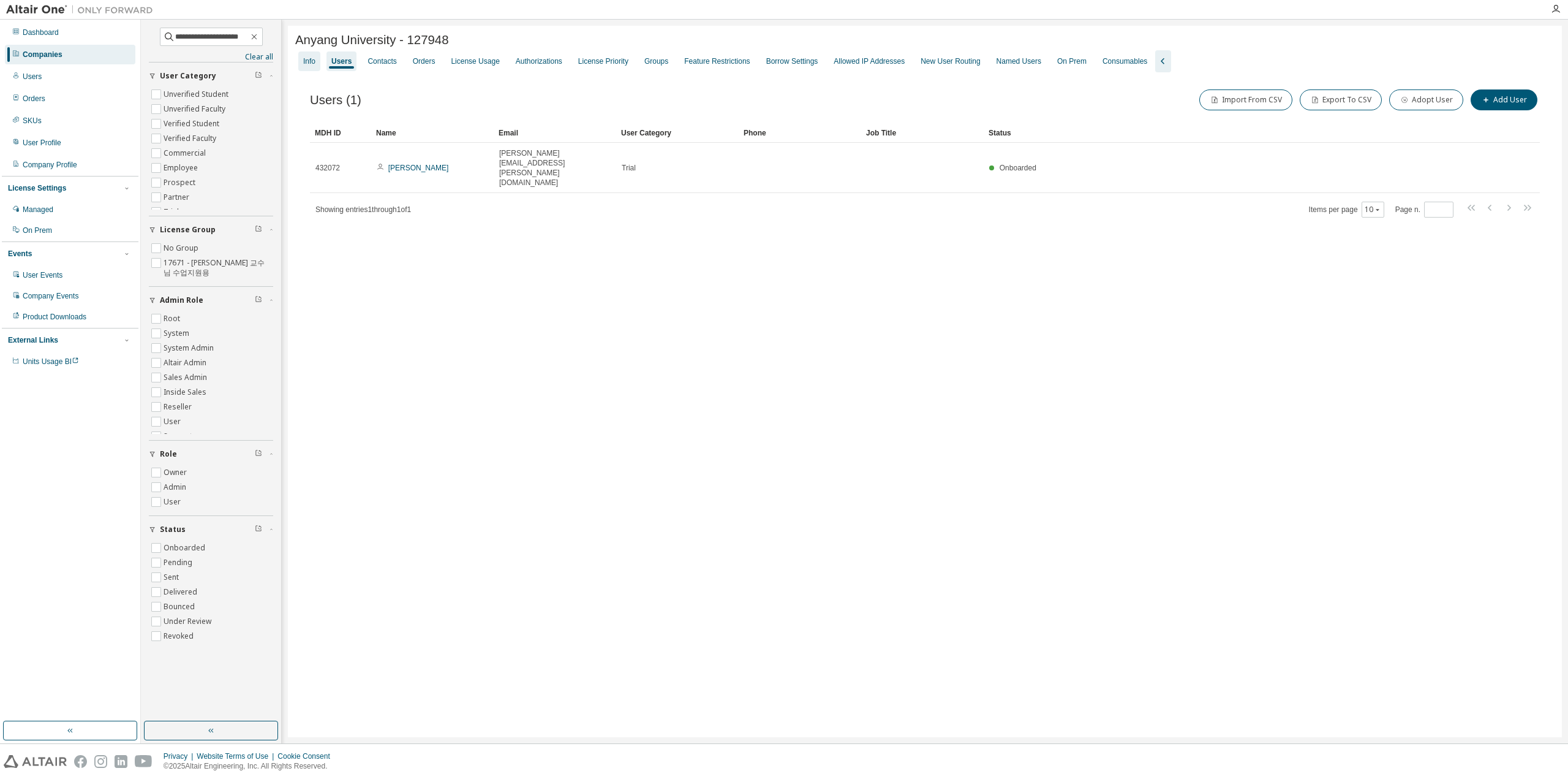
click at [313, 65] on div "Info" at bounding box center [309, 61] width 12 height 10
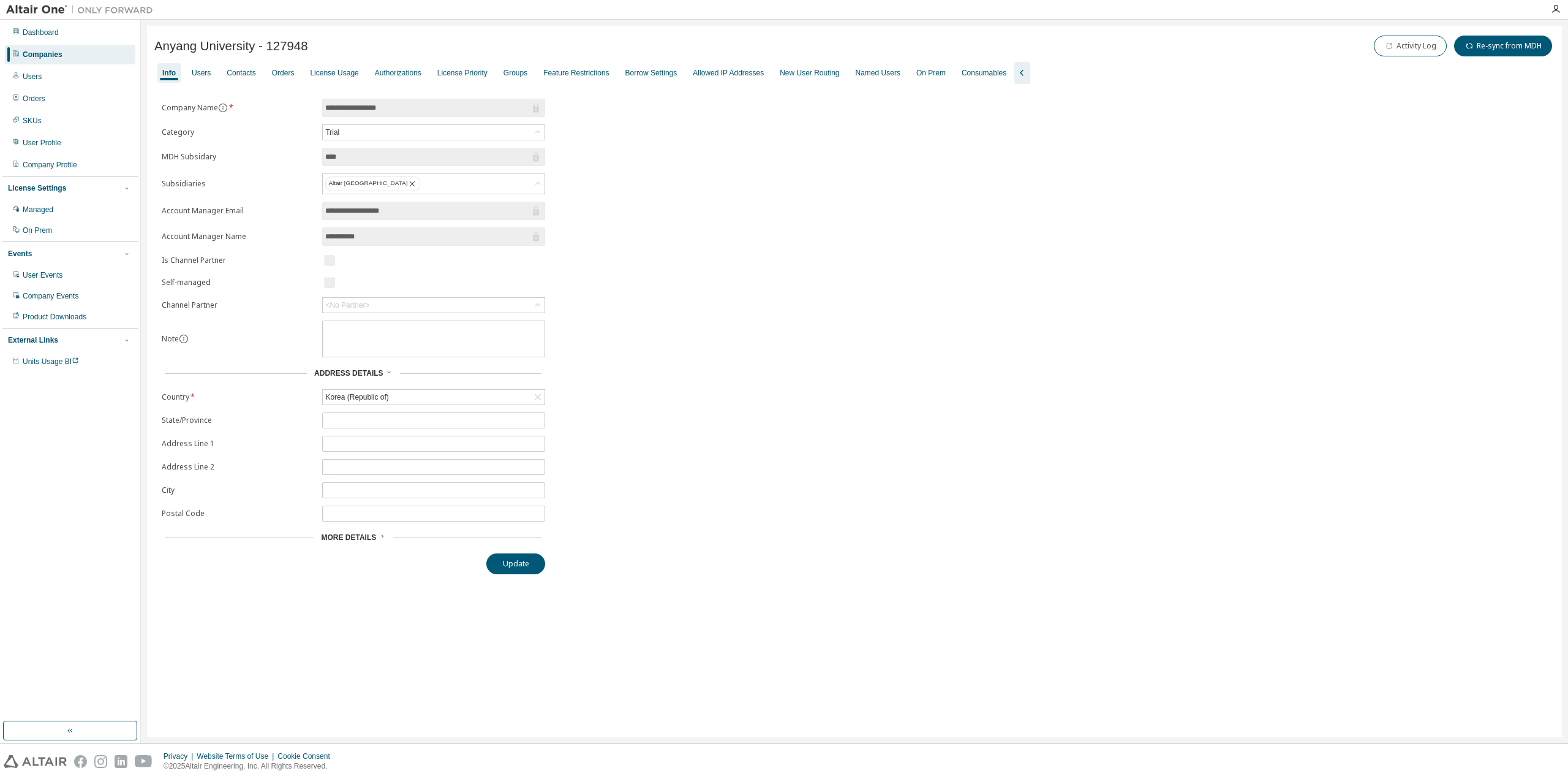
click at [1032, 357] on div "**********" at bounding box center [854, 337] width 1400 height 475
click at [201, 78] on div "Users" at bounding box center [201, 73] width 29 height 20
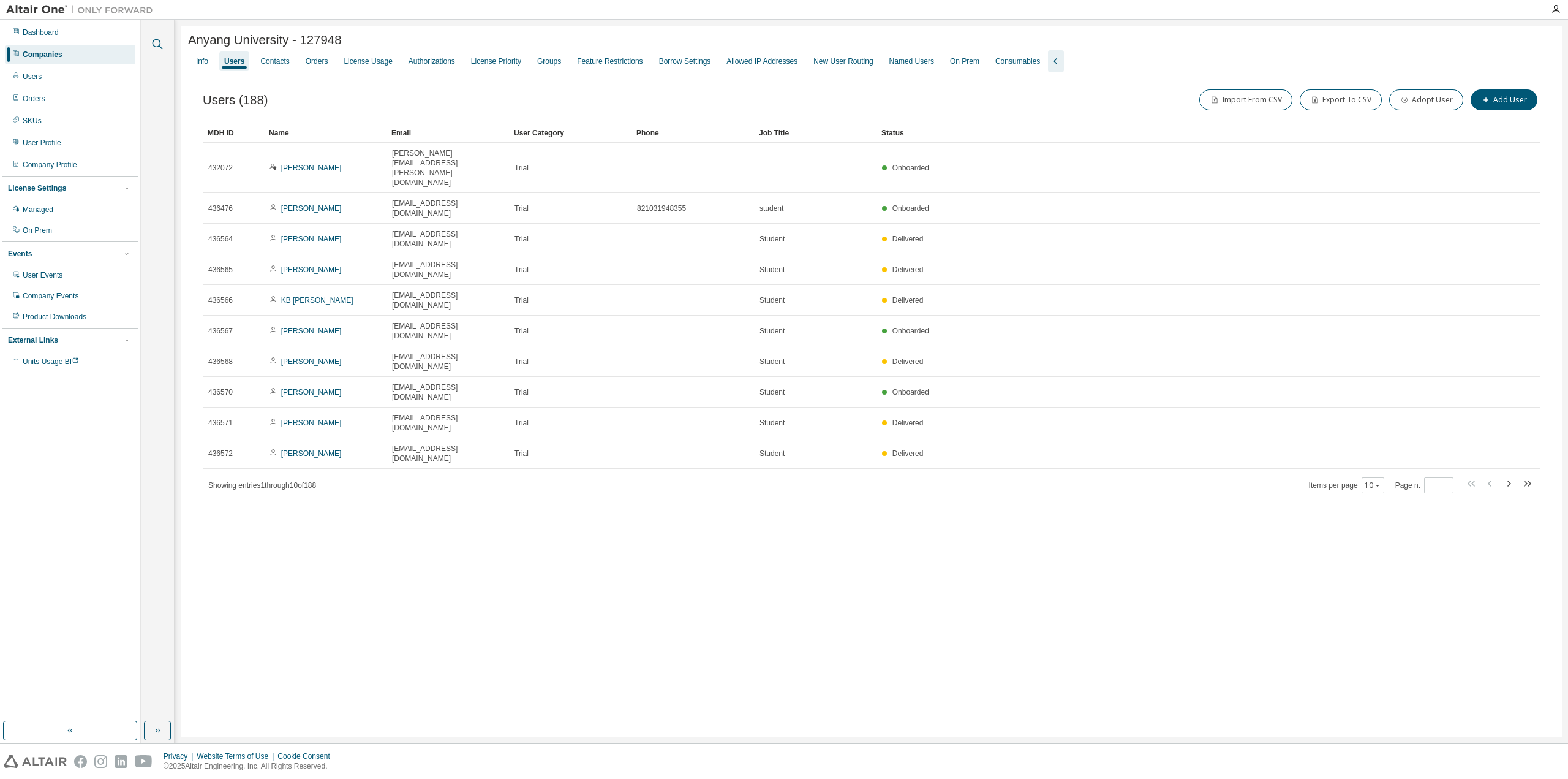
click at [159, 46] on icon "button" at bounding box center [157, 45] width 11 height 11
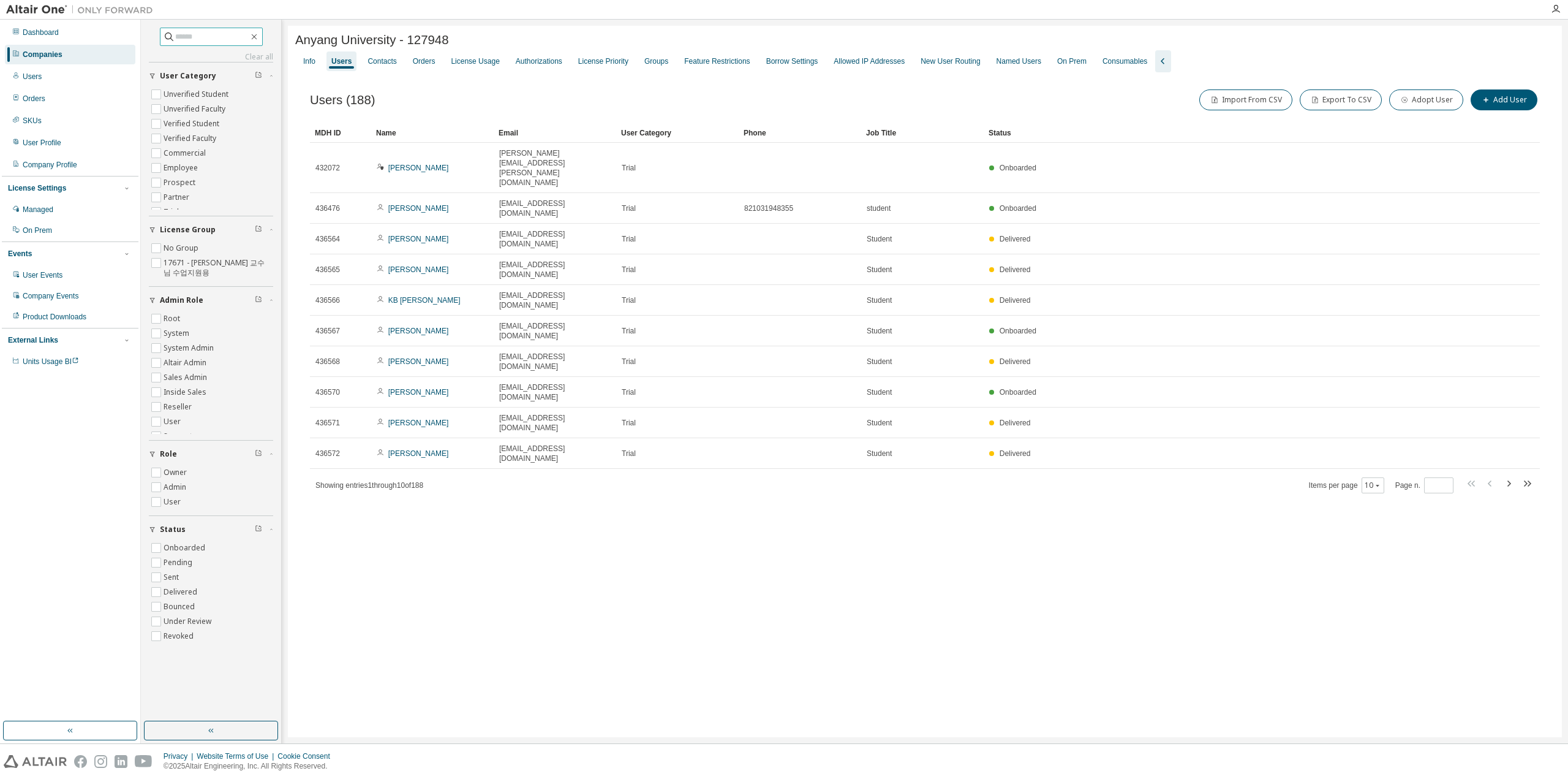
click at [201, 41] on input "text" at bounding box center [212, 37] width 73 height 12
click at [672, 28] on div "Anyang University - 127948 Clear Load Save Save As Field Operator Value Select …" at bounding box center [925, 381] width 1274 height 712
drag, startPoint x: 299, startPoint y: 41, endPoint x: 497, endPoint y: 44, distance: 198.0
click at [497, 44] on div "Anyang University - 127948" at bounding box center [924, 40] width 1259 height 14
click at [530, 39] on div "Anyang University - 127948" at bounding box center [924, 40] width 1259 height 14
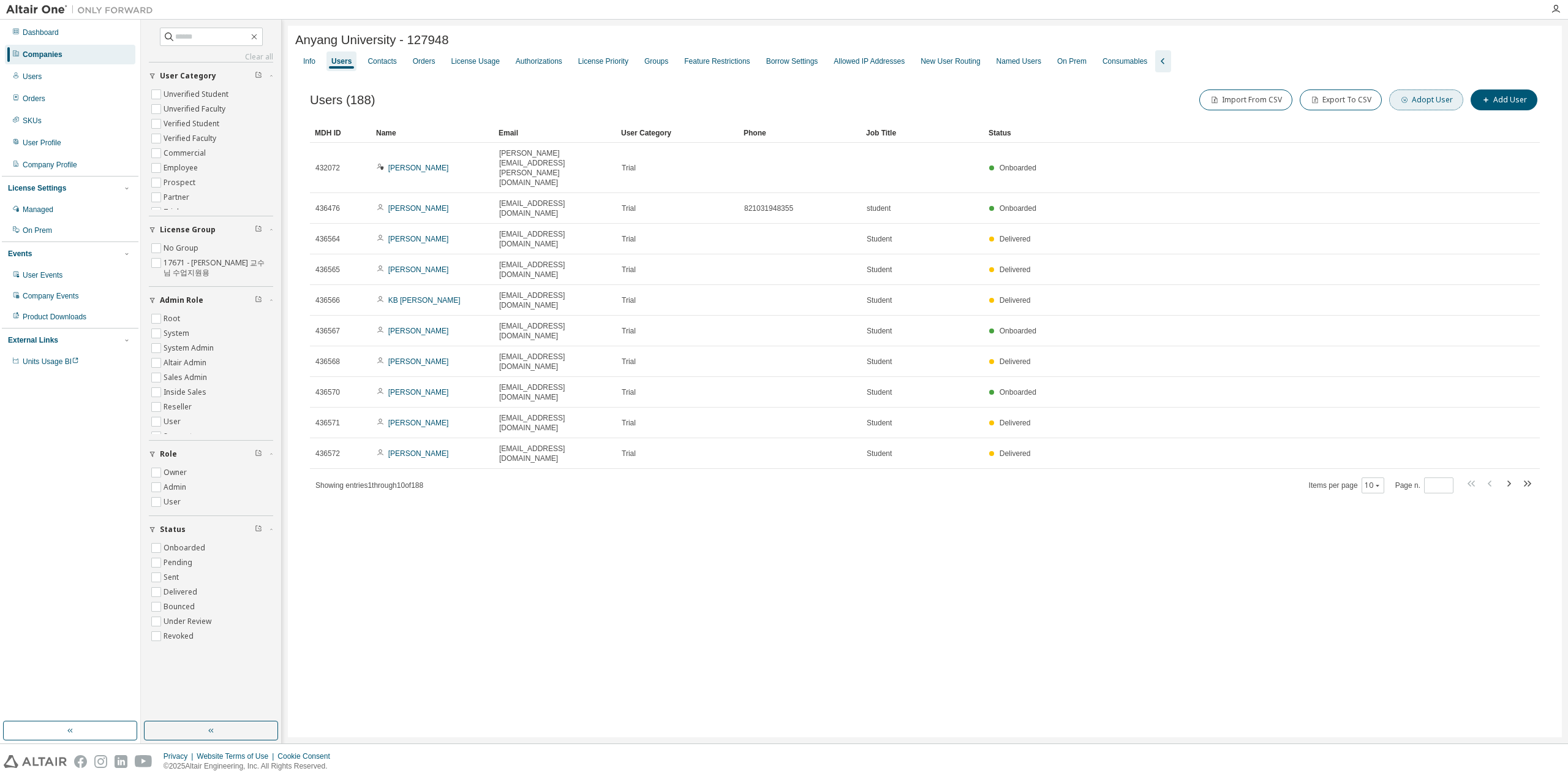
click at [1451, 105] on button "Adopt User" at bounding box center [1426, 99] width 74 height 21
click at [1547, 38] on icon "button" at bounding box center [1548, 39] width 5 height 5
click at [1507, 104] on button "Add User" at bounding box center [1504, 99] width 66 height 21
click at [1551, 38] on icon "button" at bounding box center [1548, 40] width 9 height 10
click at [564, 537] on div "Anyang University - 127948 Clear Load Save Save As Field Operator Value Select …" at bounding box center [925, 381] width 1274 height 712
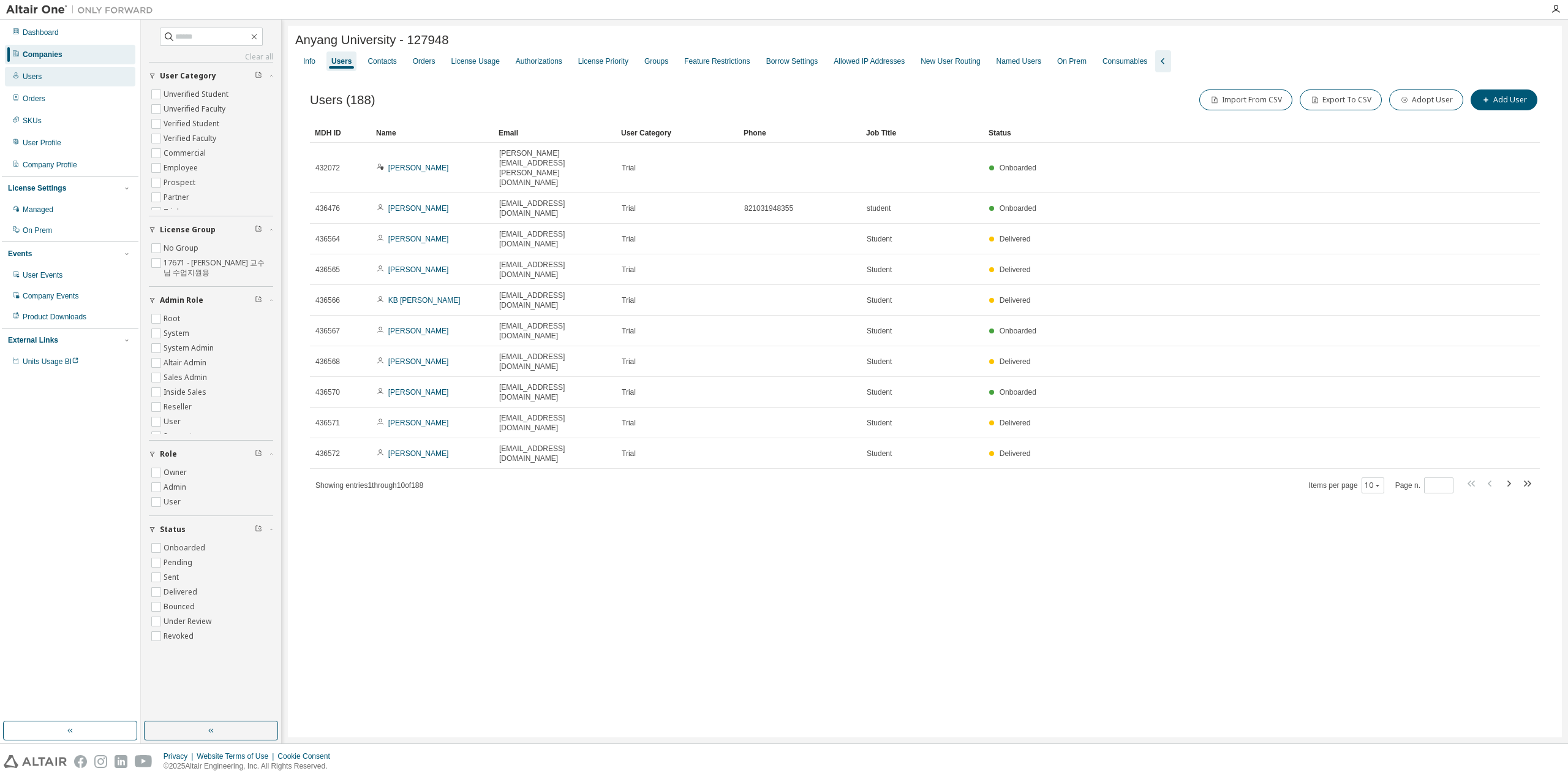
click at [52, 80] on div "Users" at bounding box center [70, 76] width 131 height 20
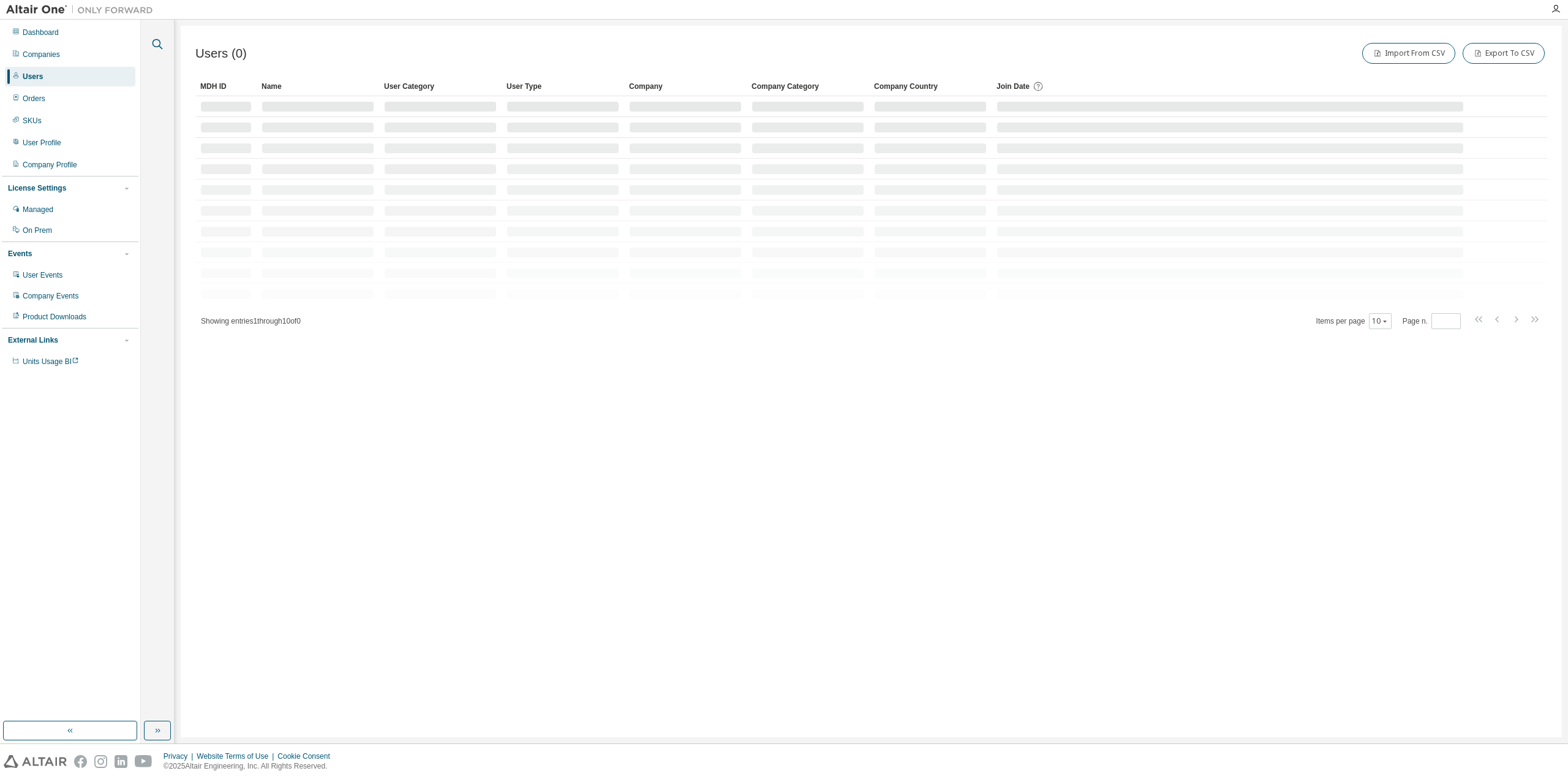
click at [160, 45] on icon "button" at bounding box center [157, 44] width 15 height 15
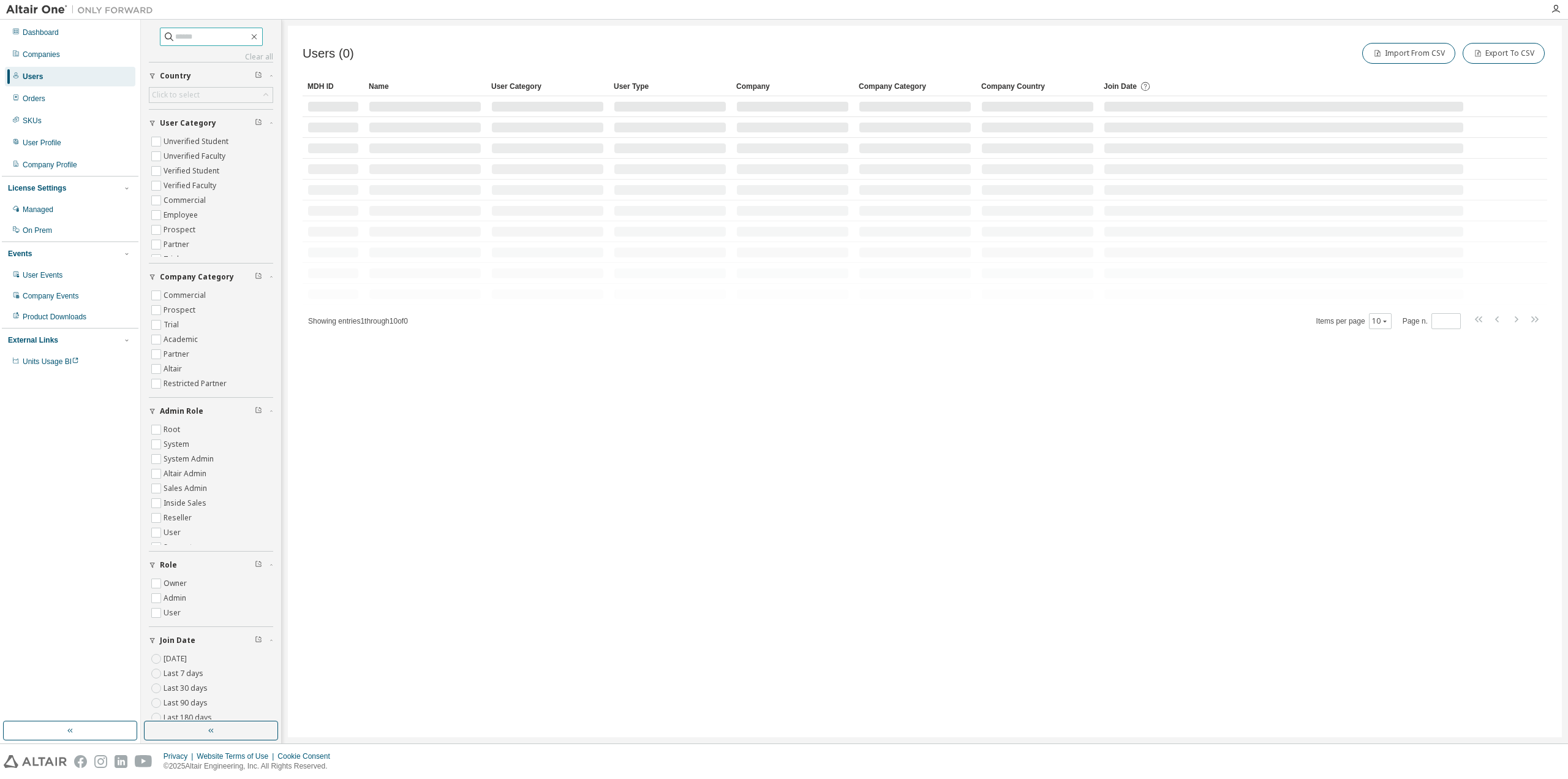
click at [175, 39] on input "text" at bounding box center [212, 37] width 73 height 12
paste input "**********"
type input "**********"
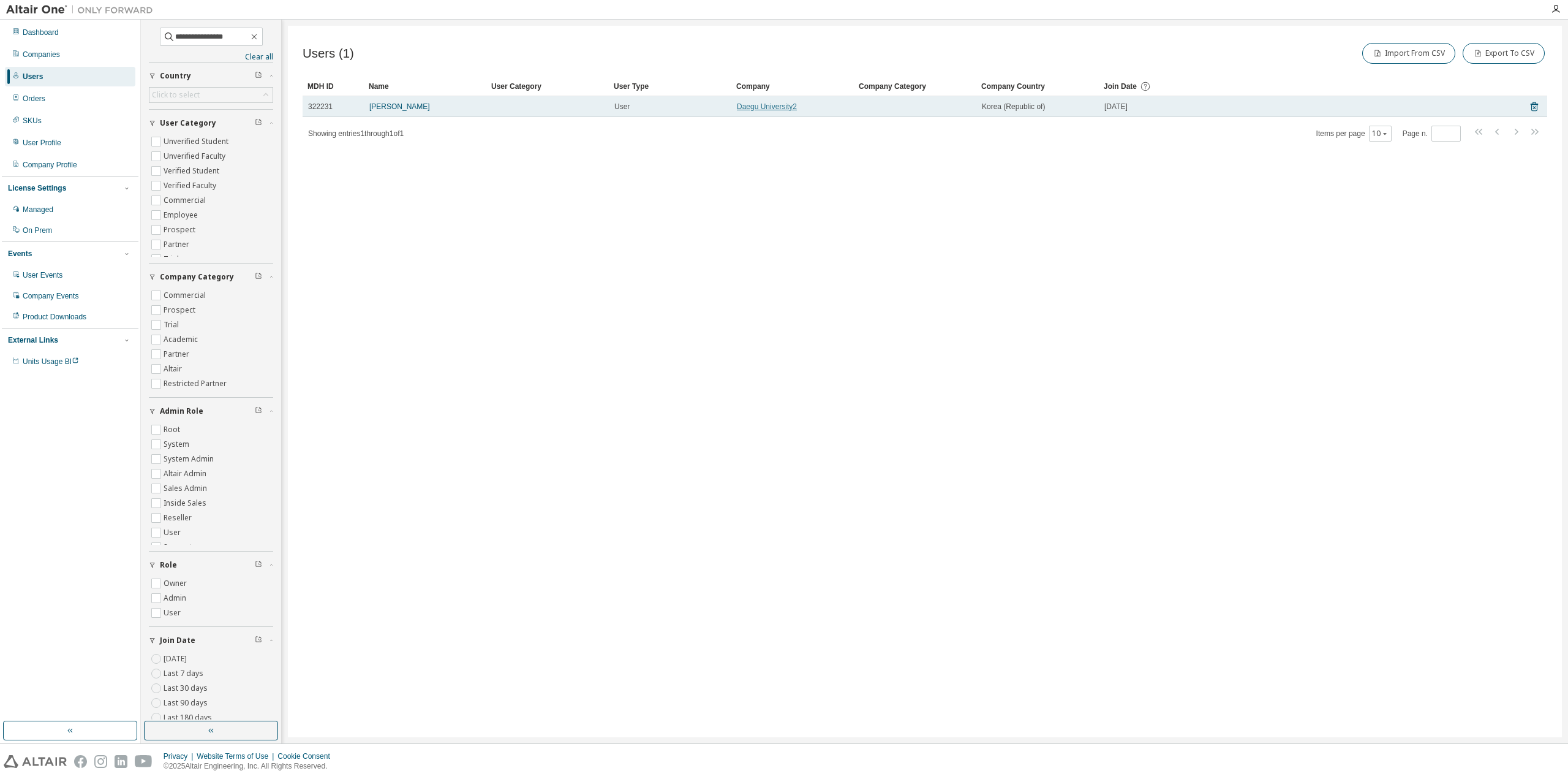
click at [783, 105] on link "Daegu University2" at bounding box center [767, 106] width 60 height 9
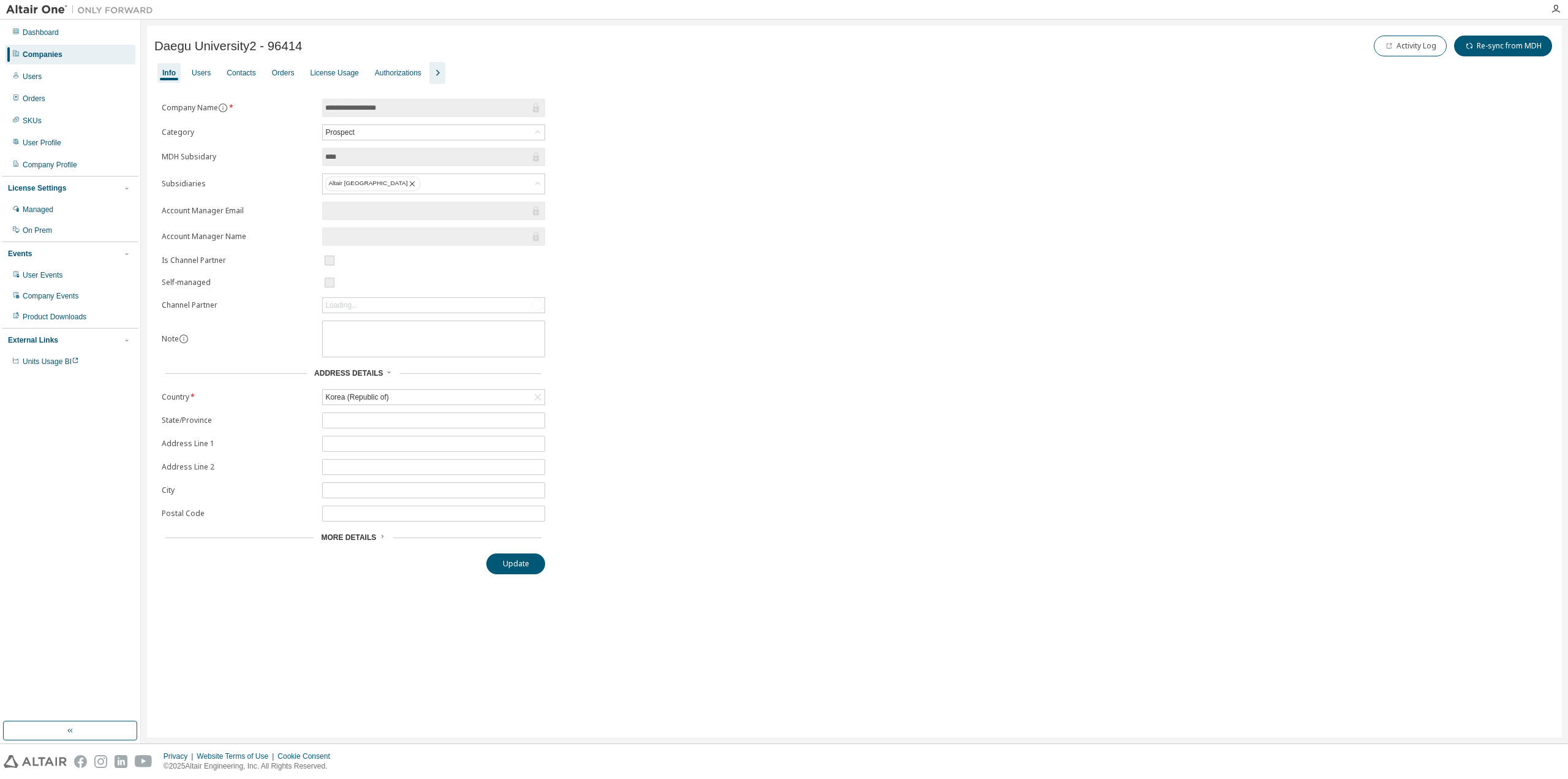
click at [438, 71] on icon "button" at bounding box center [437, 72] width 15 height 15
click at [513, 73] on div "Groups" at bounding box center [515, 73] width 24 height 10
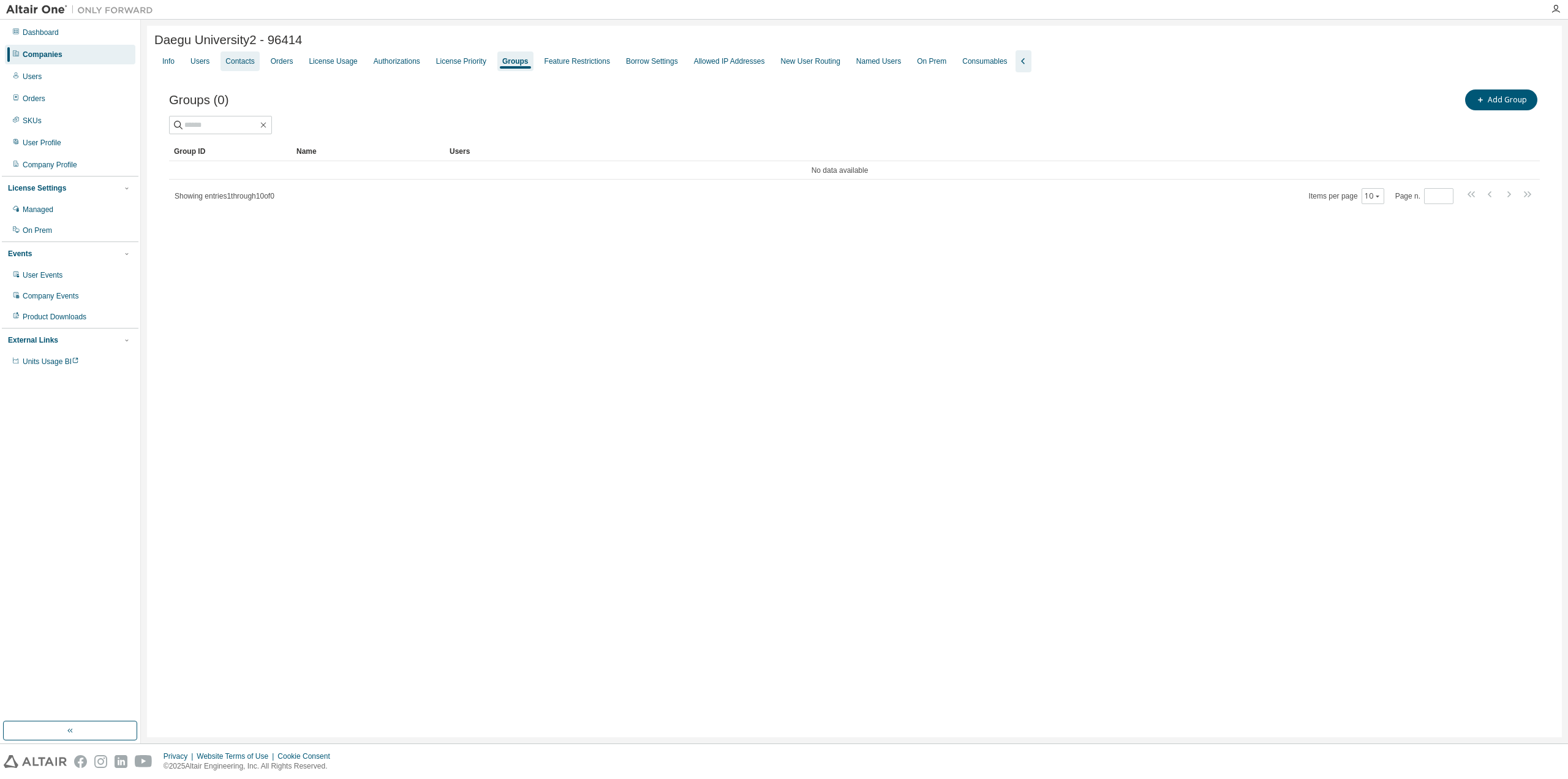
click at [226, 65] on div "Contacts" at bounding box center [239, 61] width 29 height 10
click at [187, 65] on div "Users" at bounding box center [200, 61] width 29 height 20
